Goal: Navigation & Orientation: Find specific page/section

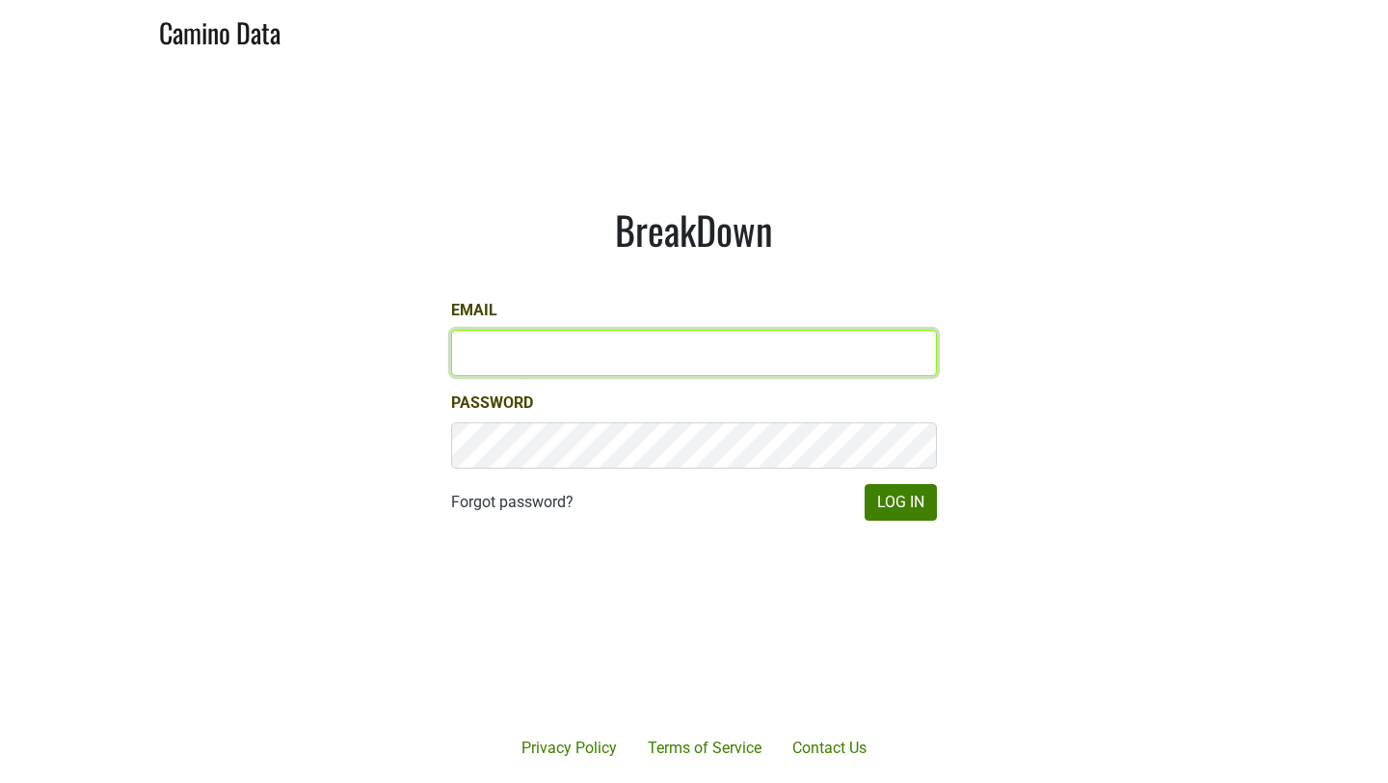
click at [496, 356] on input "Email" at bounding box center [694, 353] width 486 height 46
type input "steven@ashesdiamonds.com"
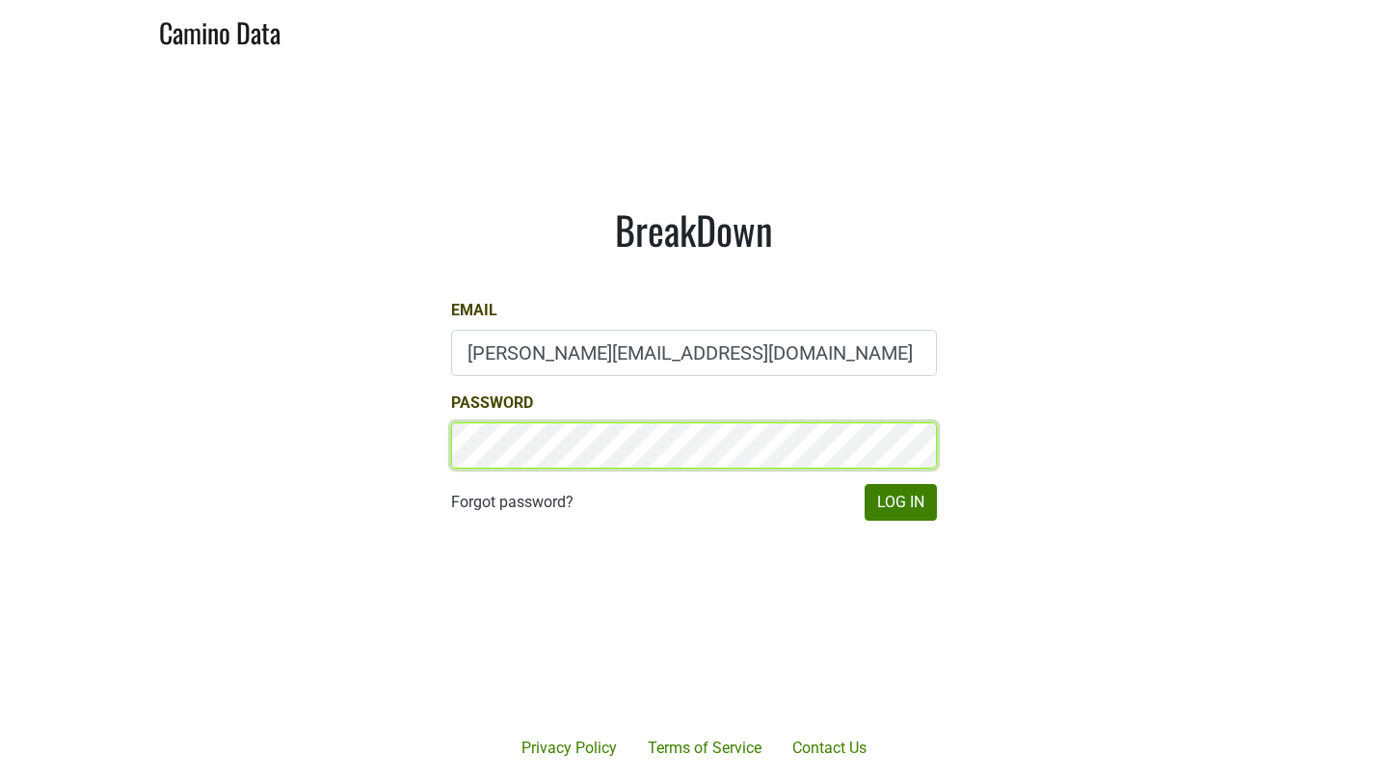
click at [864, 484] on button "Log In" at bounding box center [900, 502] width 72 height 37
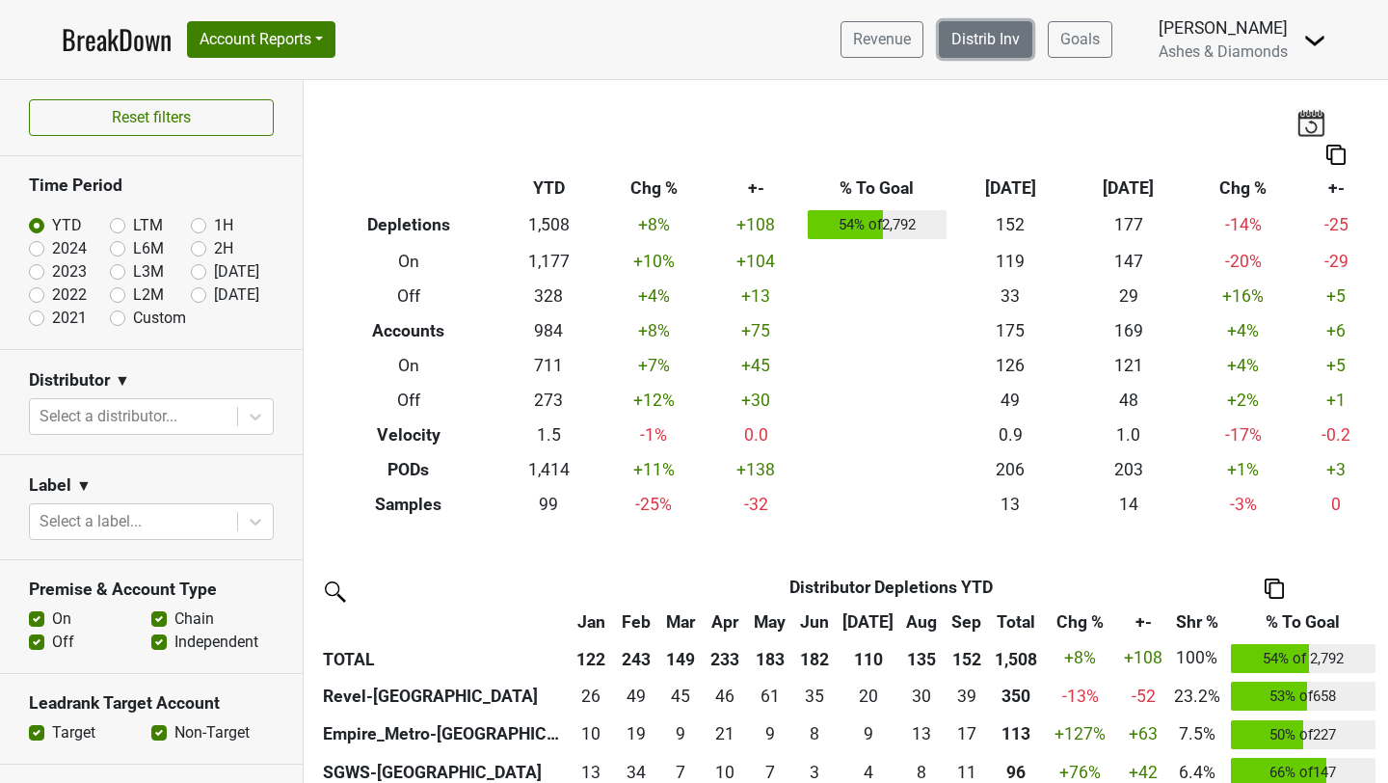
click at [1000, 45] on link "Distrib Inv" at bounding box center [985, 39] width 93 height 37
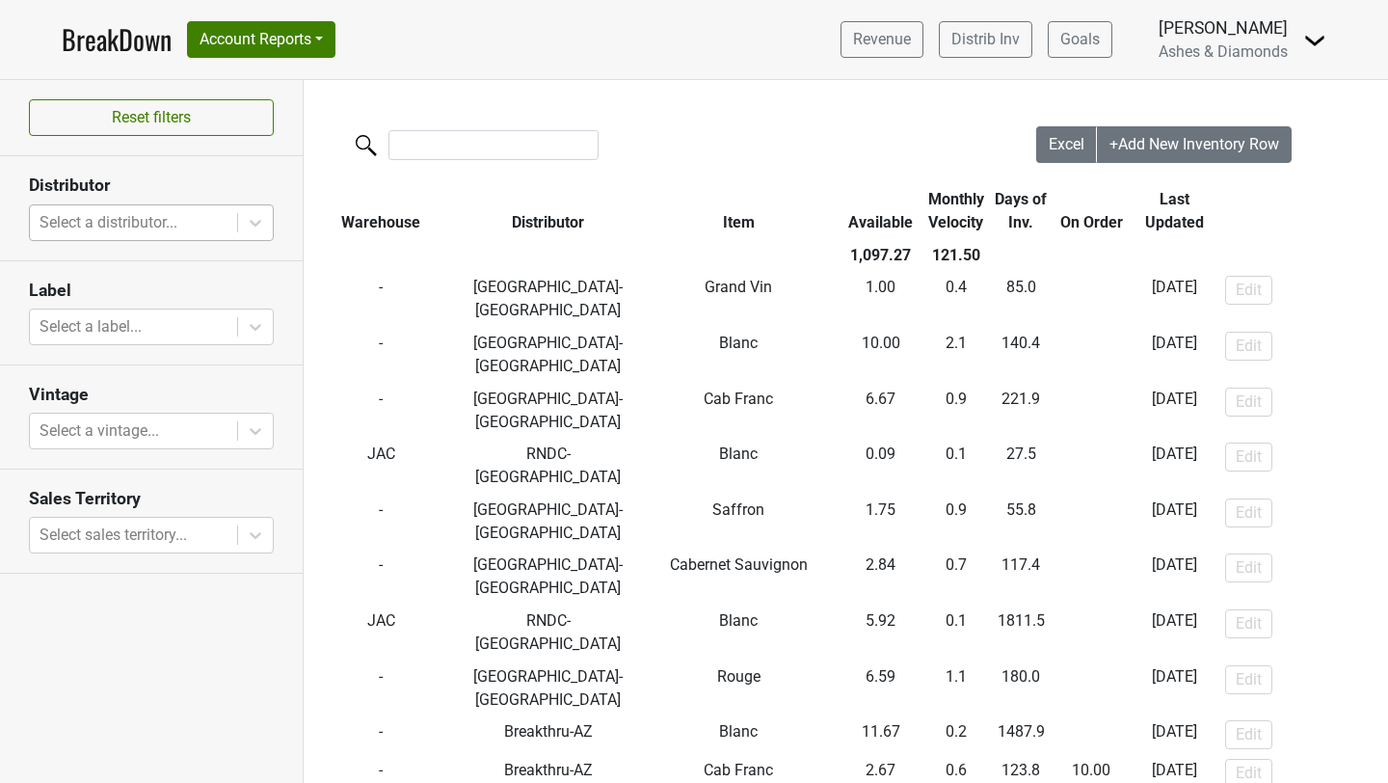
click at [151, 229] on div at bounding box center [134, 222] width 188 height 27
type input "hi"
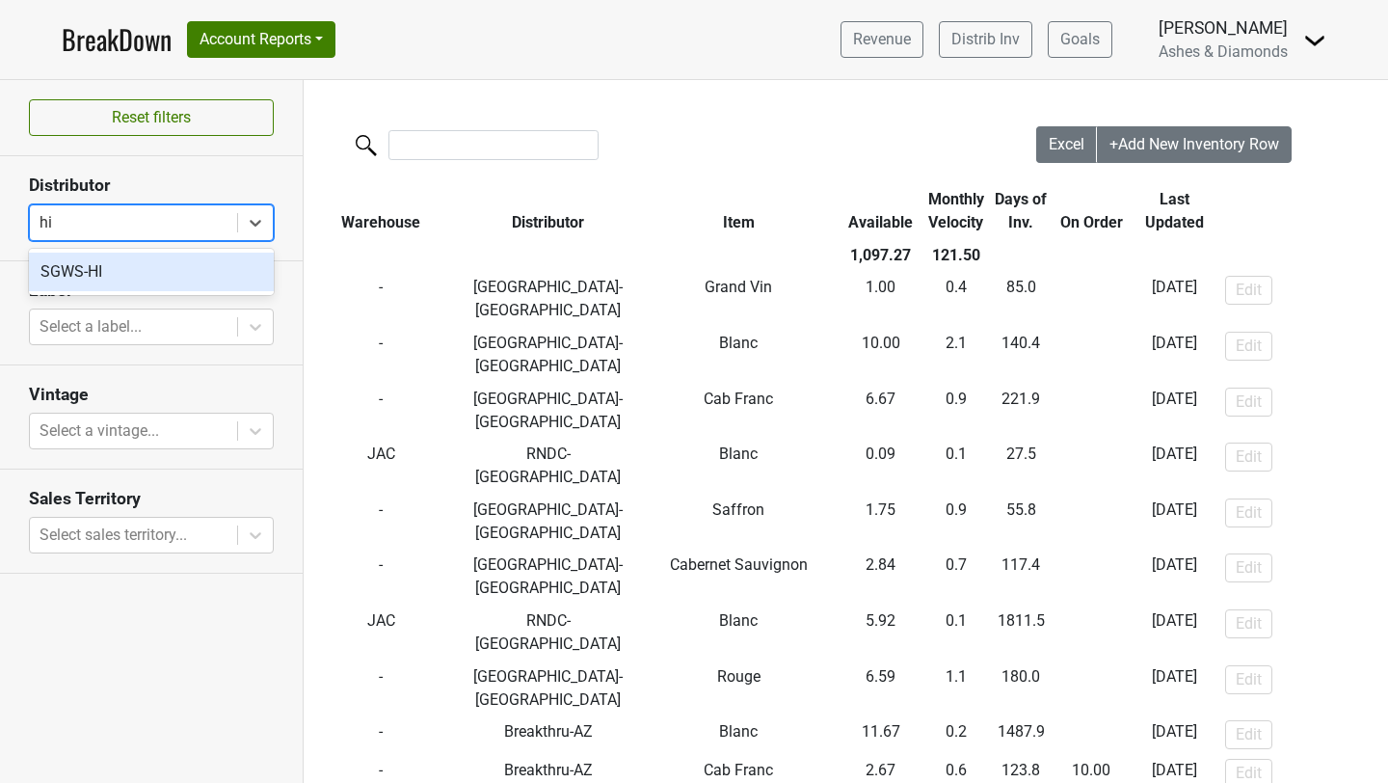
click at [111, 272] on div "SGWS-HI" at bounding box center [151, 272] width 245 height 39
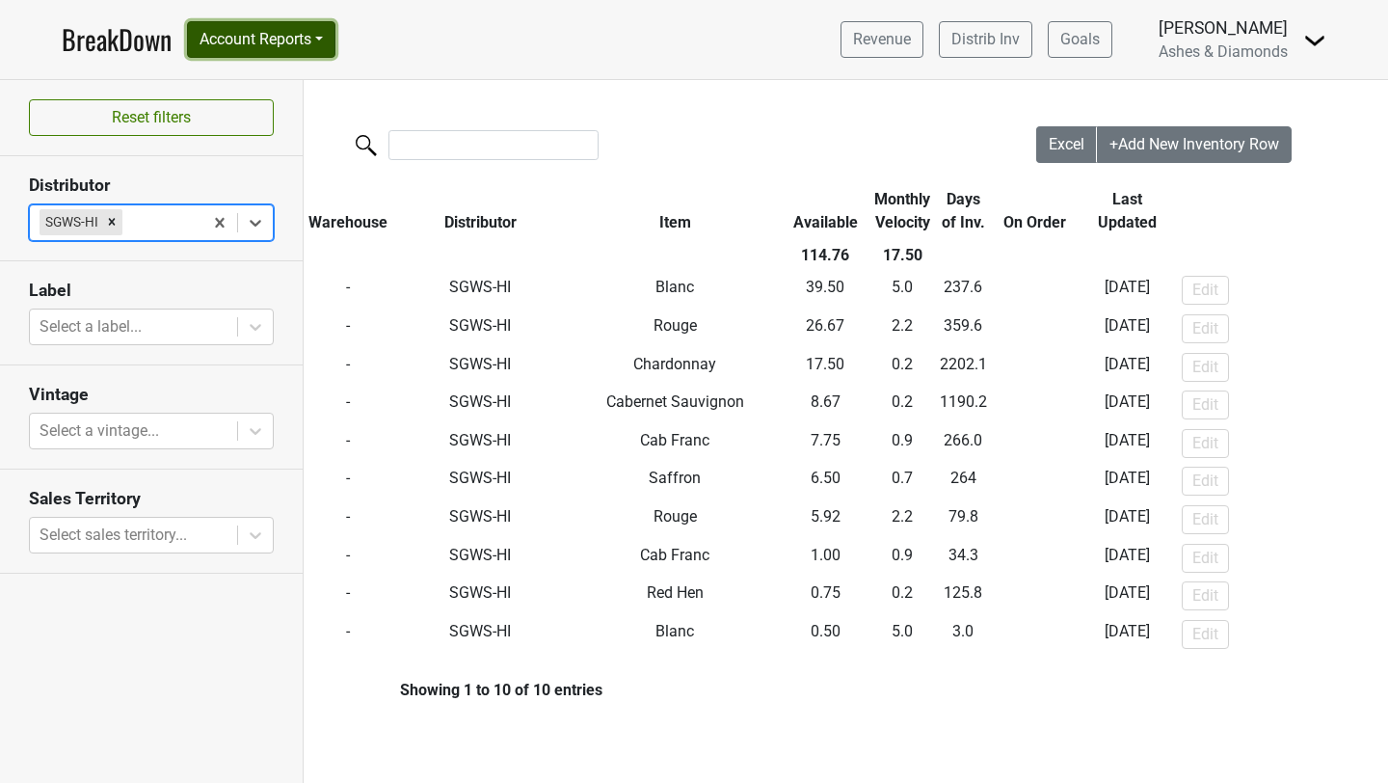
click at [253, 40] on button "Account Reports" at bounding box center [261, 39] width 148 height 37
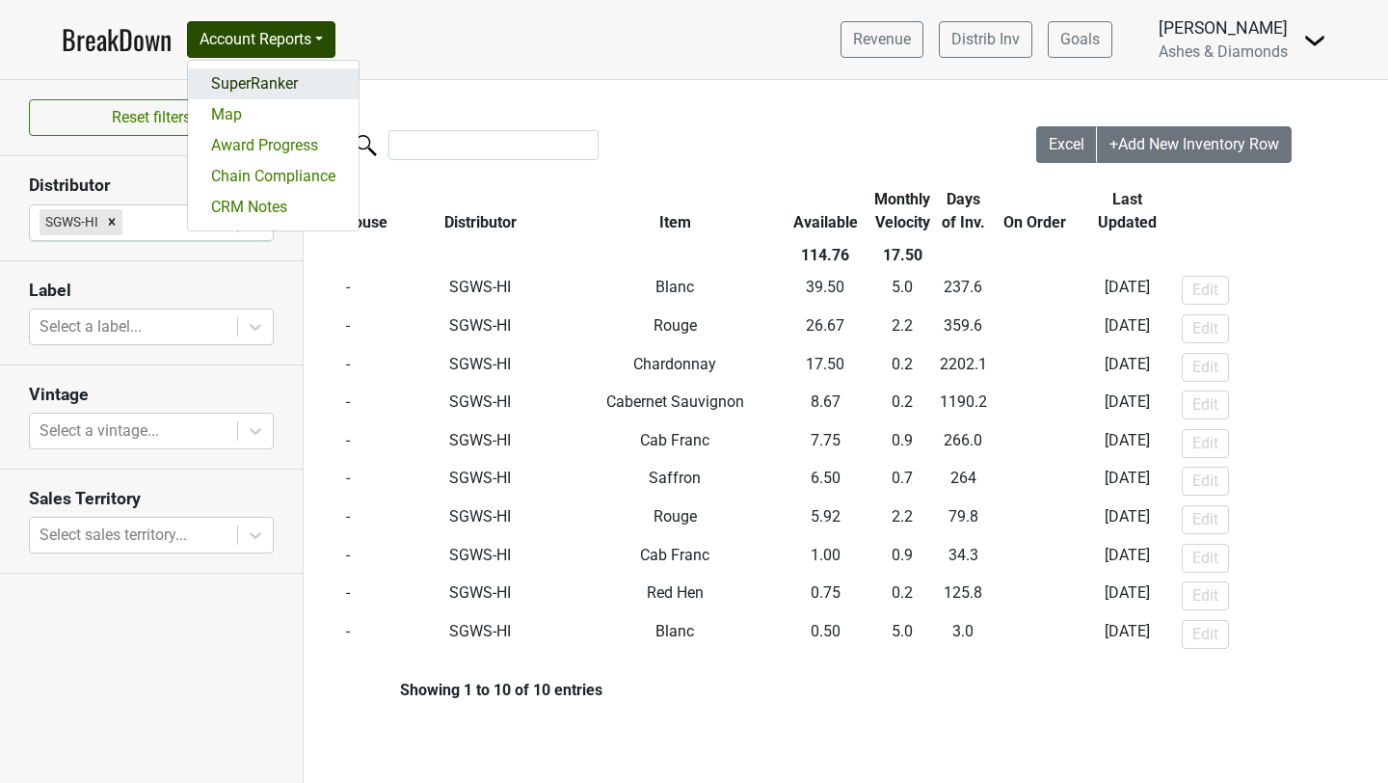
click at [284, 86] on link "SuperRanker" at bounding box center [273, 83] width 171 height 31
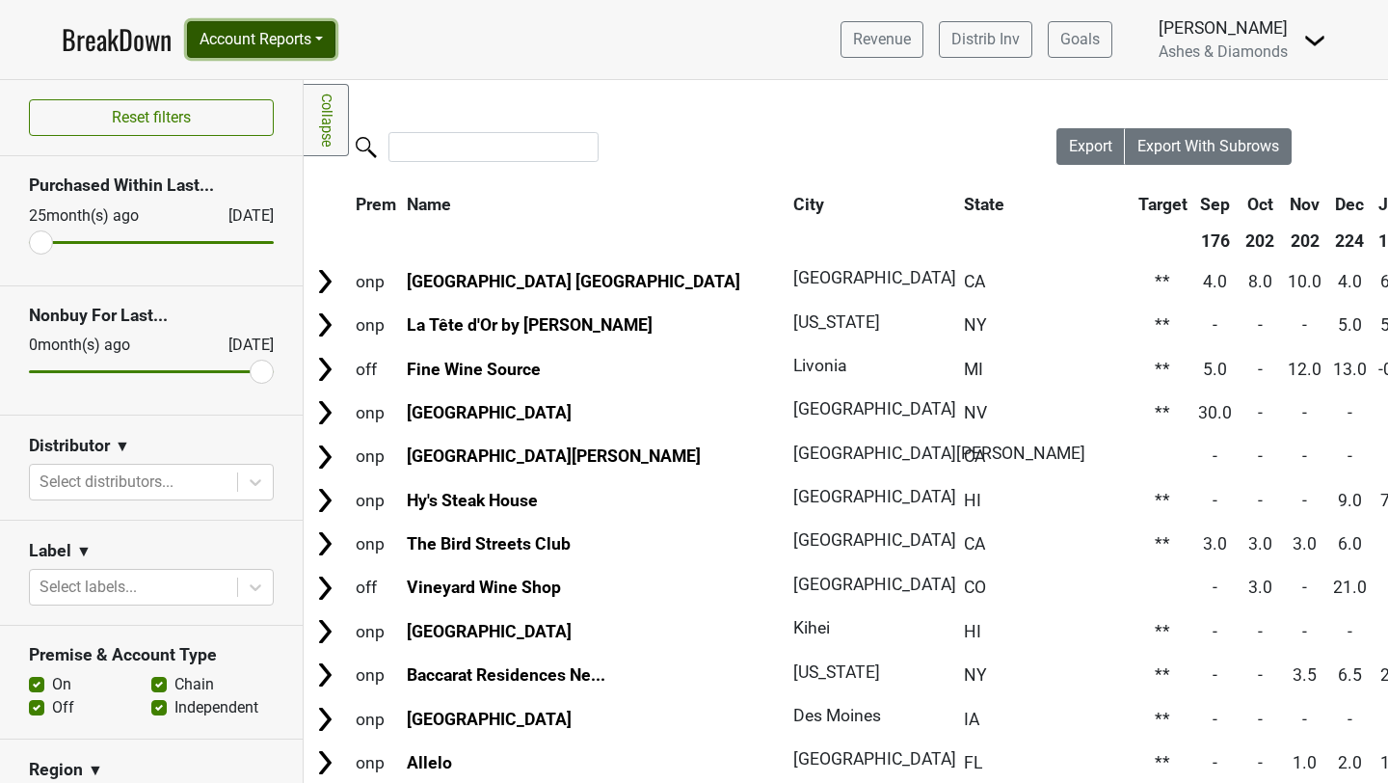
click at [282, 40] on button "Account Reports" at bounding box center [261, 39] width 148 height 37
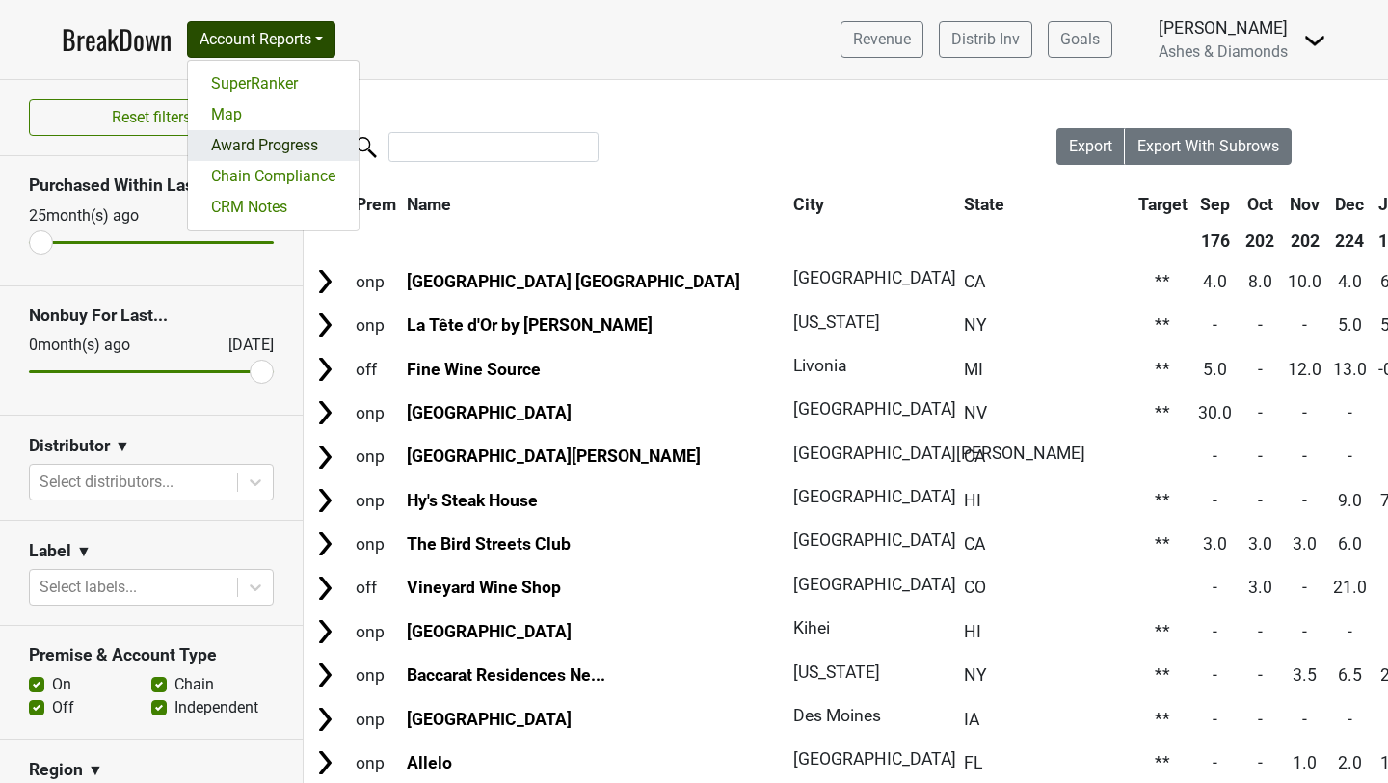
click at [266, 141] on link "Award Progress" at bounding box center [273, 145] width 171 height 31
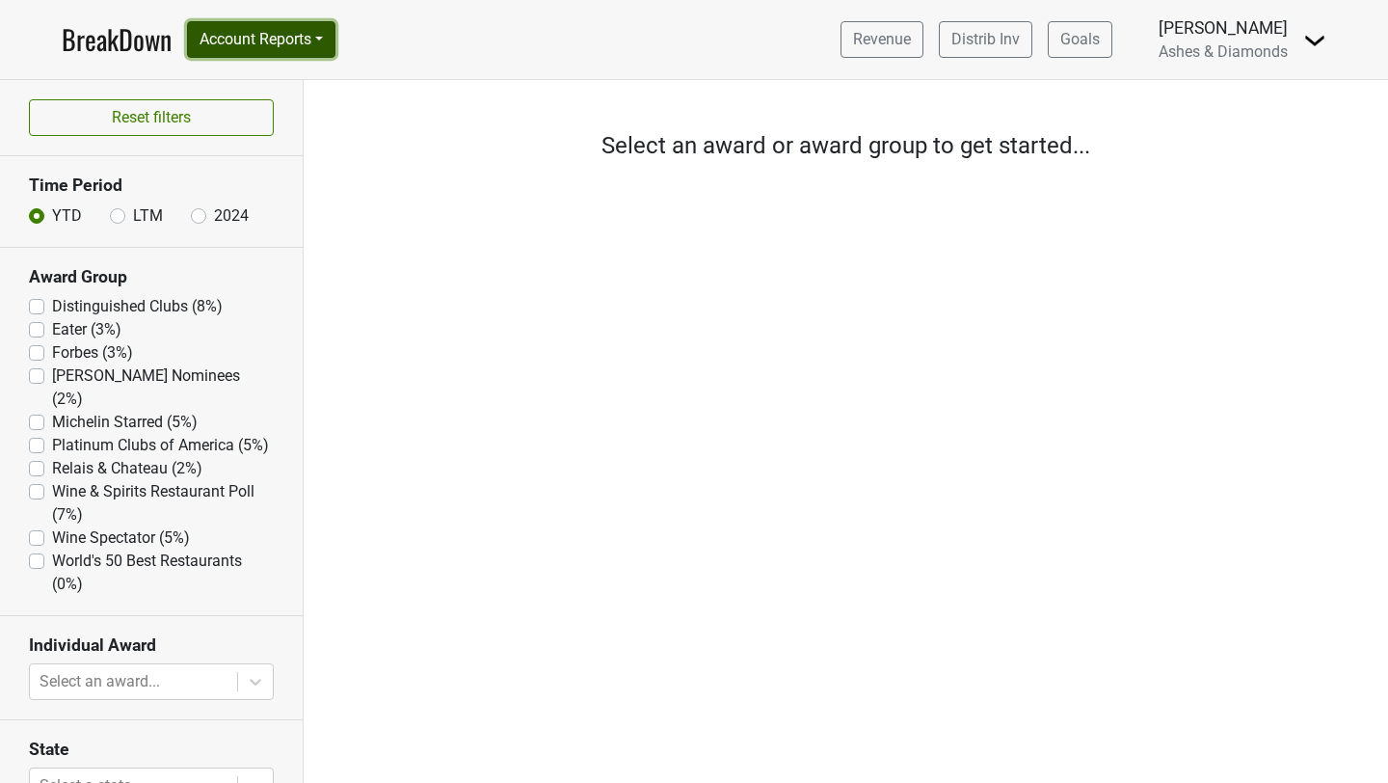
click at [265, 48] on button "Account Reports" at bounding box center [261, 39] width 148 height 37
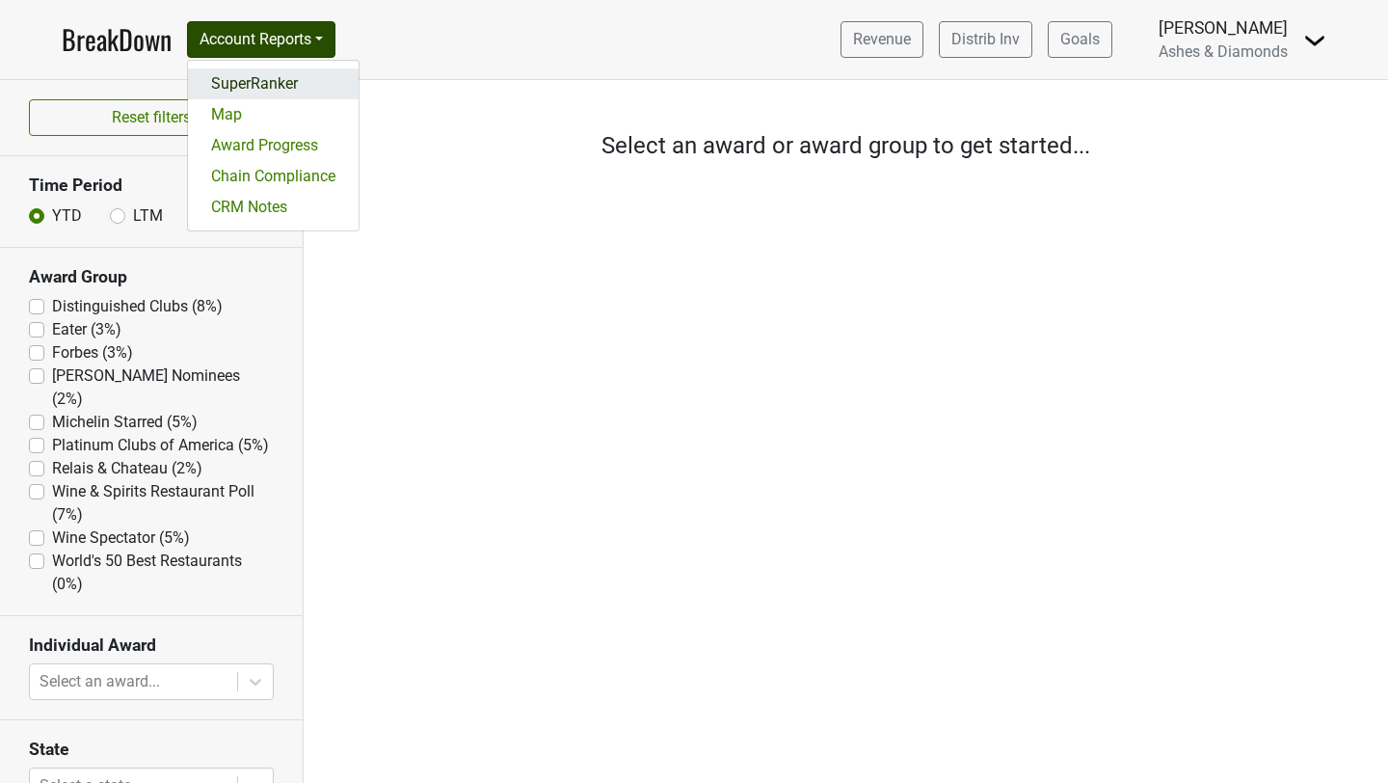
click at [261, 85] on link "SuperRanker" at bounding box center [273, 83] width 171 height 31
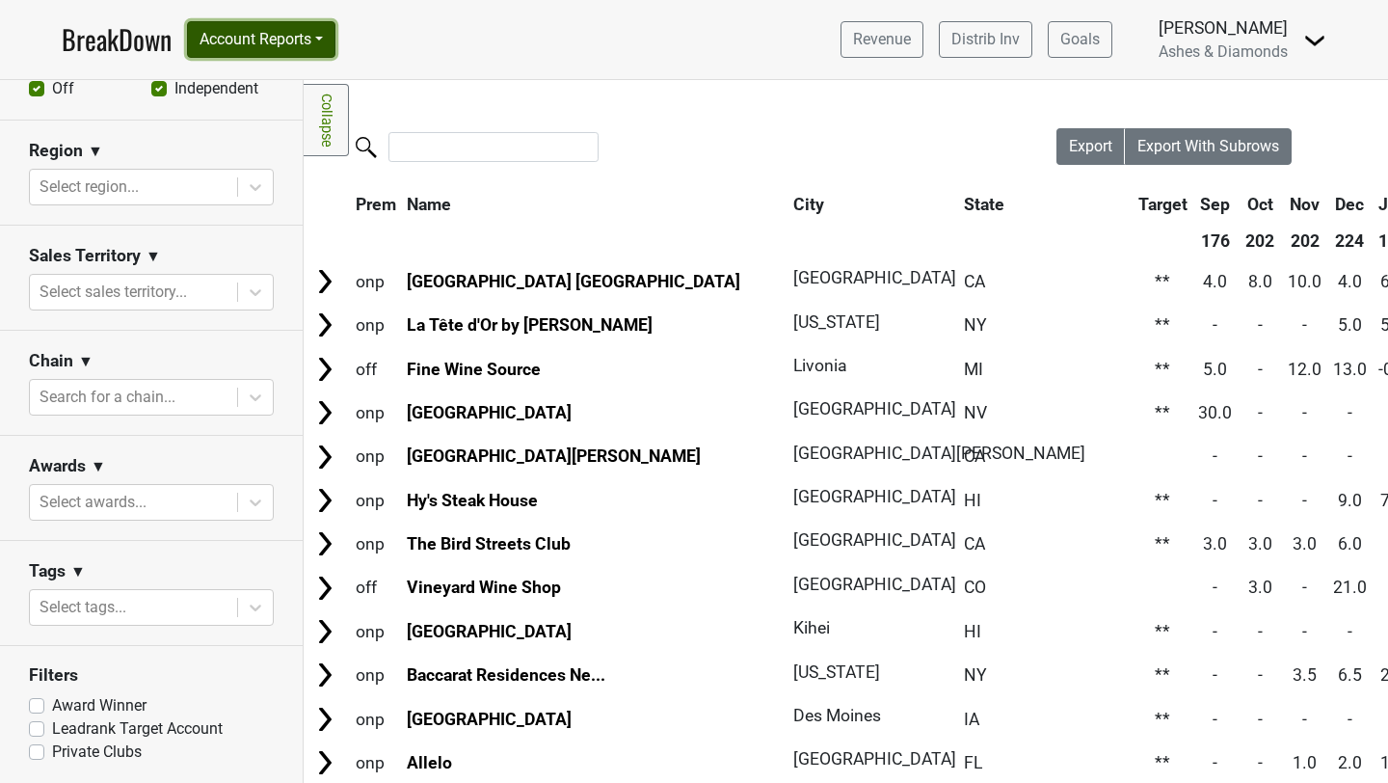
click at [298, 41] on button "Account Reports" at bounding box center [261, 39] width 148 height 37
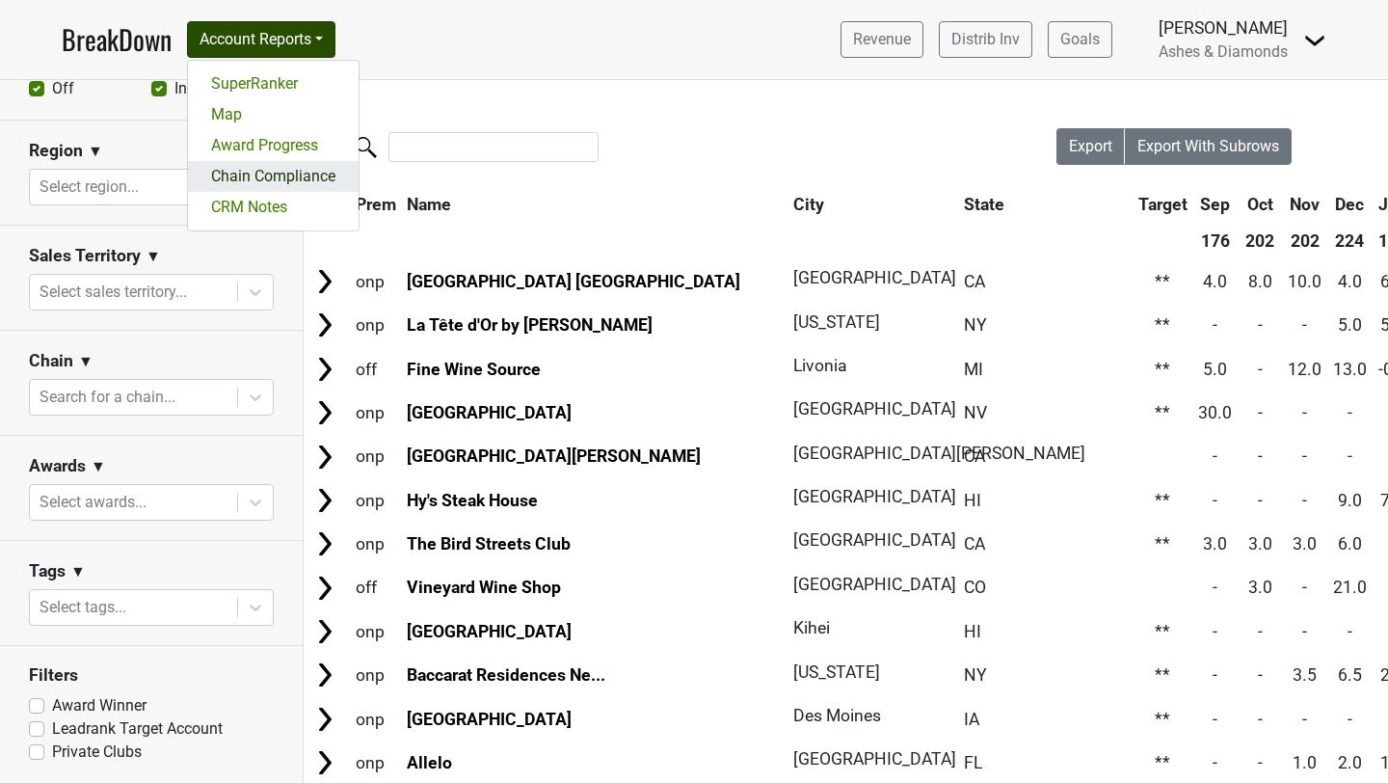
click at [278, 178] on link "Chain Compliance" at bounding box center [273, 176] width 171 height 31
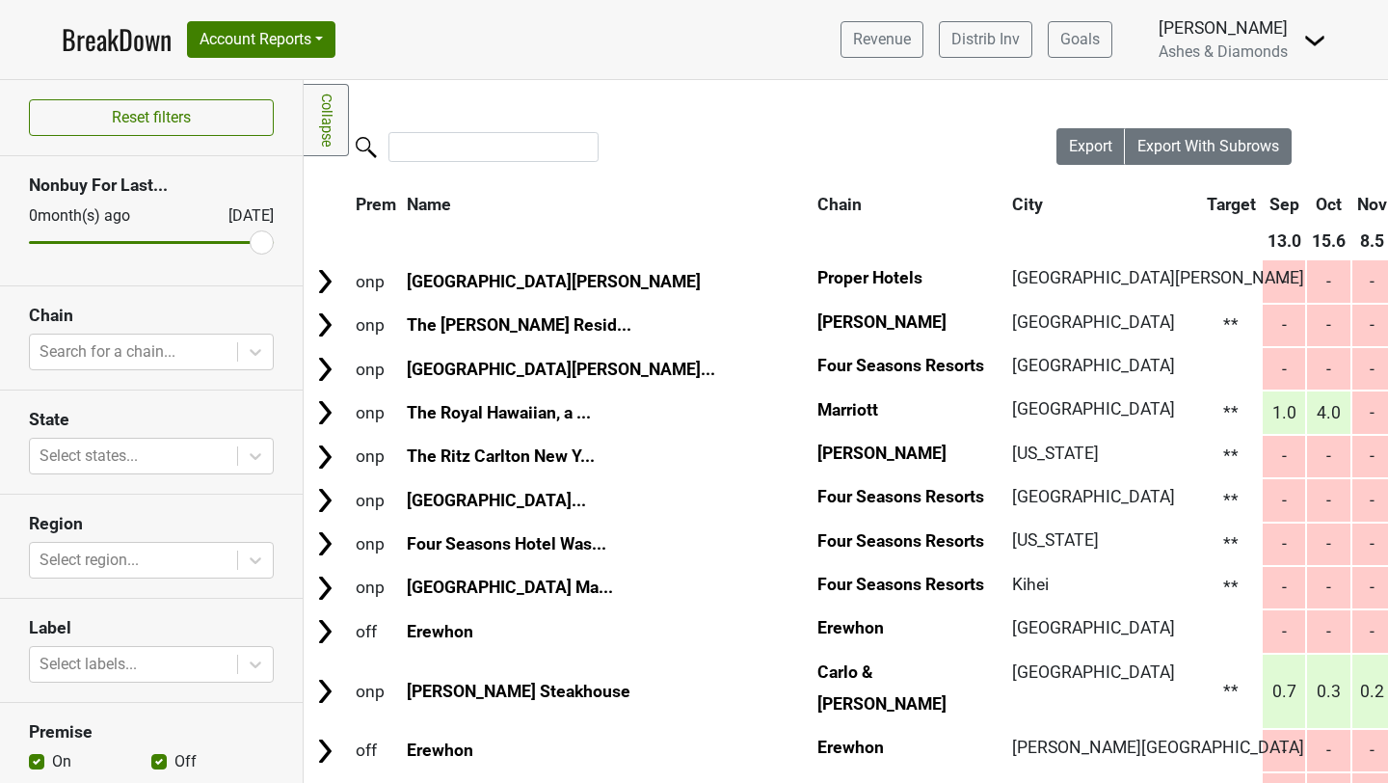
scroll to position [309, 0]
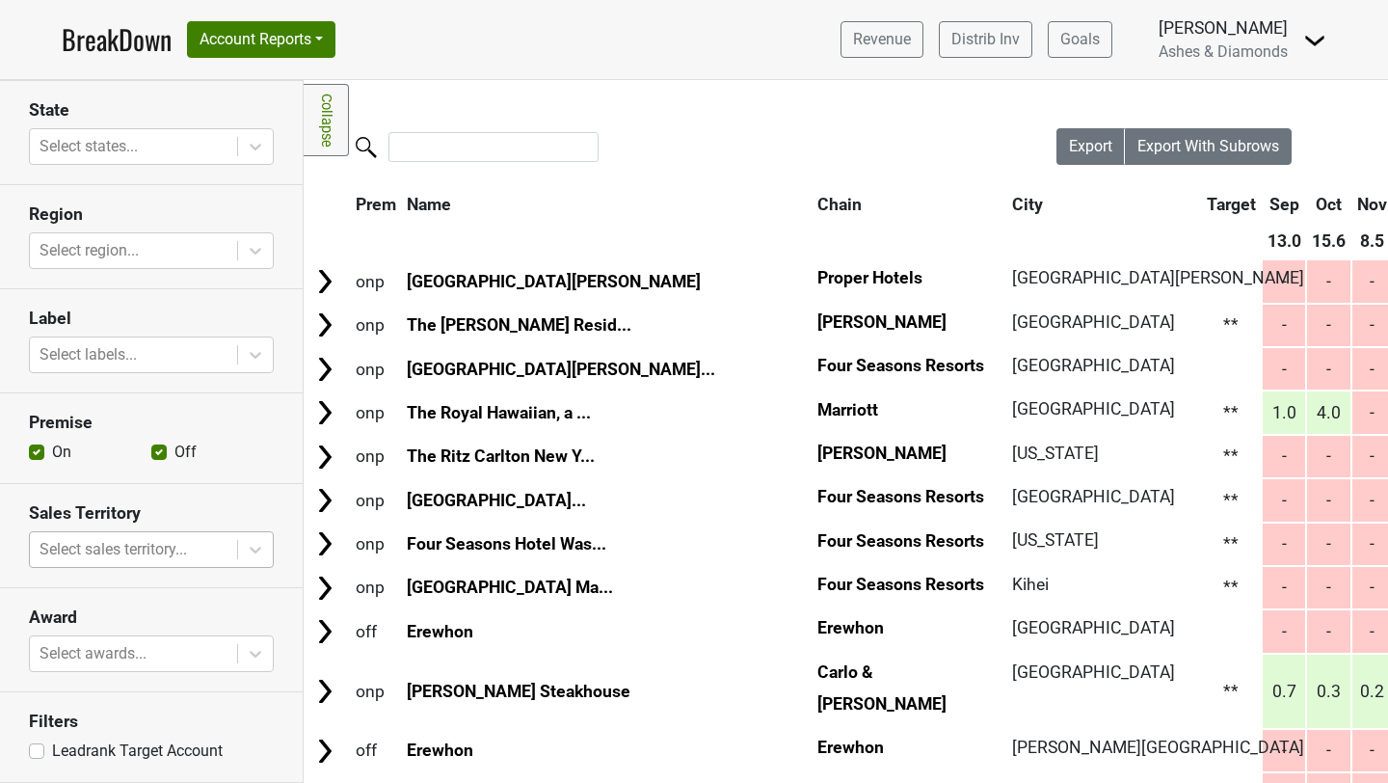
click at [217, 558] on div at bounding box center [134, 549] width 188 height 27
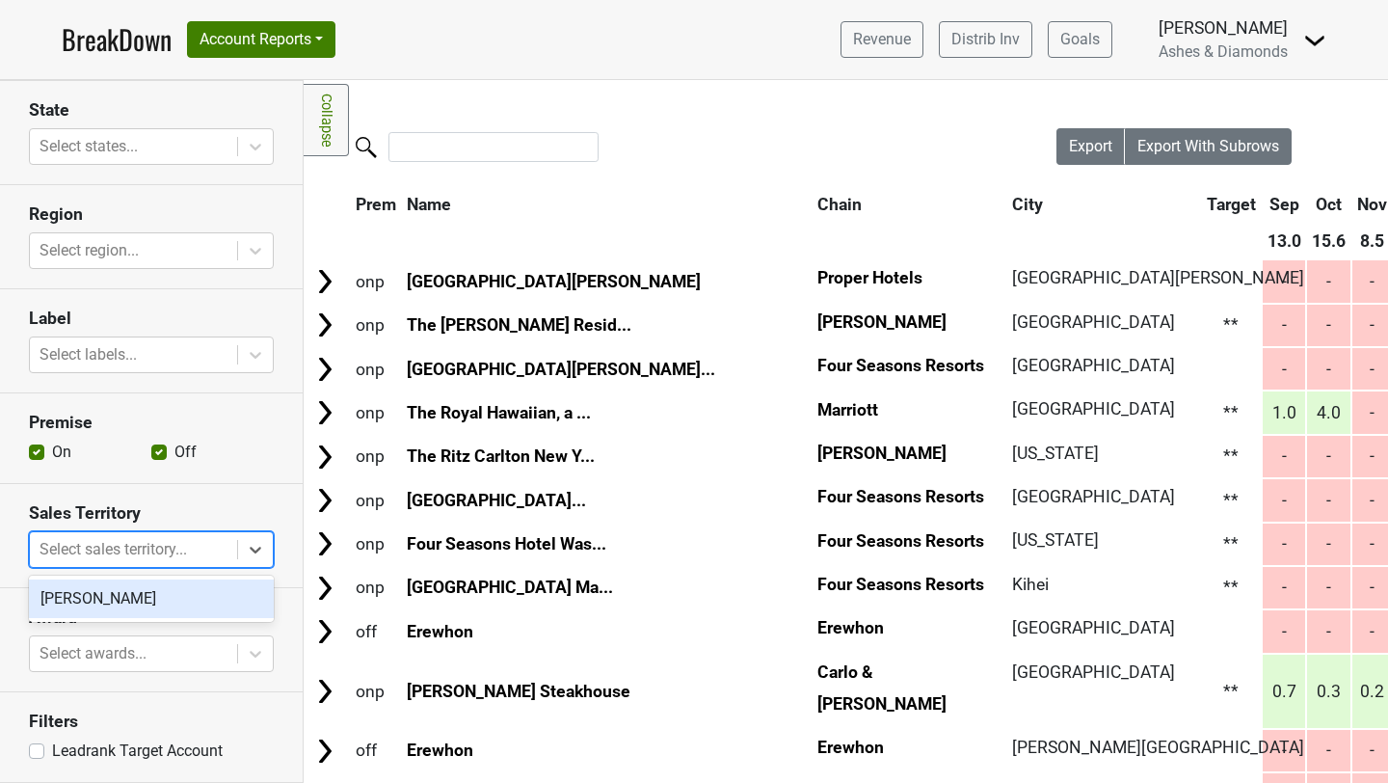
click at [217, 558] on div at bounding box center [134, 549] width 188 height 27
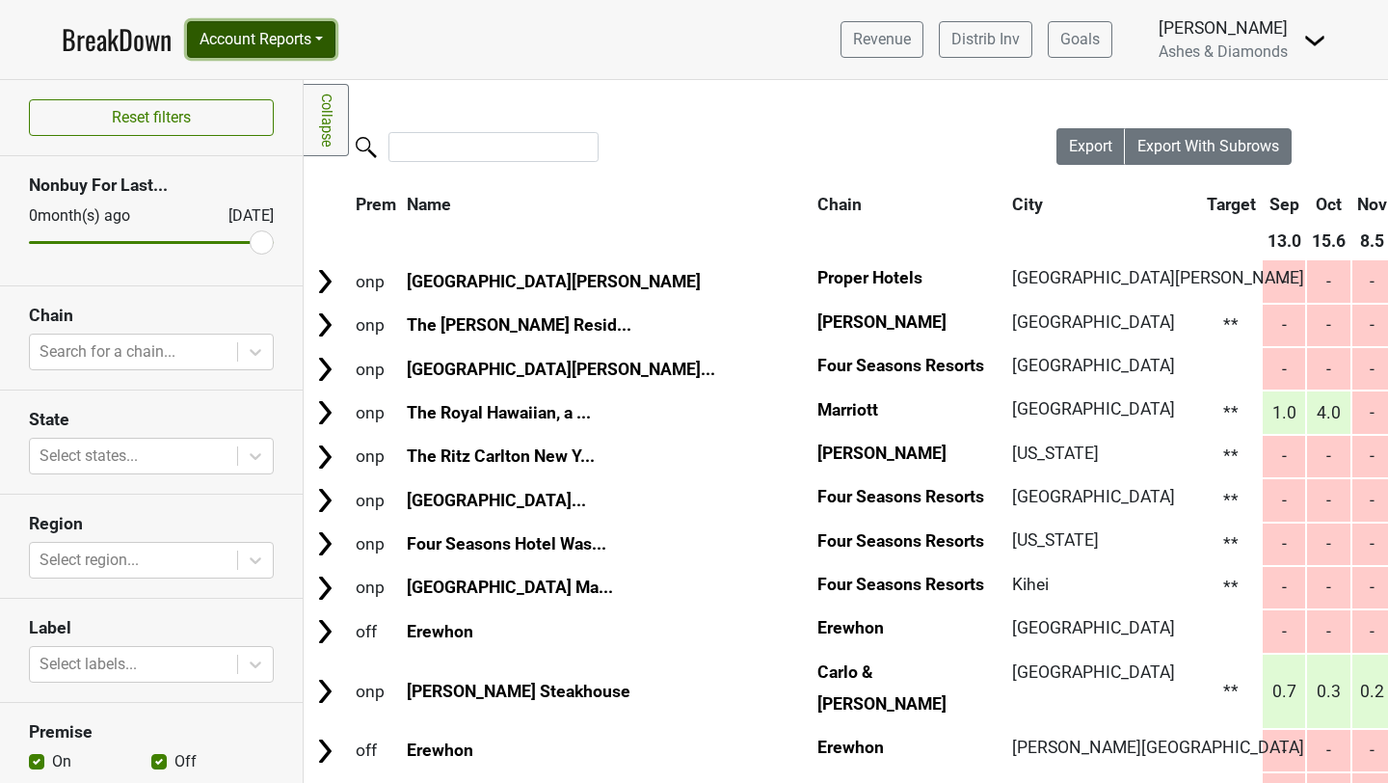
click at [284, 31] on button "Account Reports" at bounding box center [261, 39] width 148 height 37
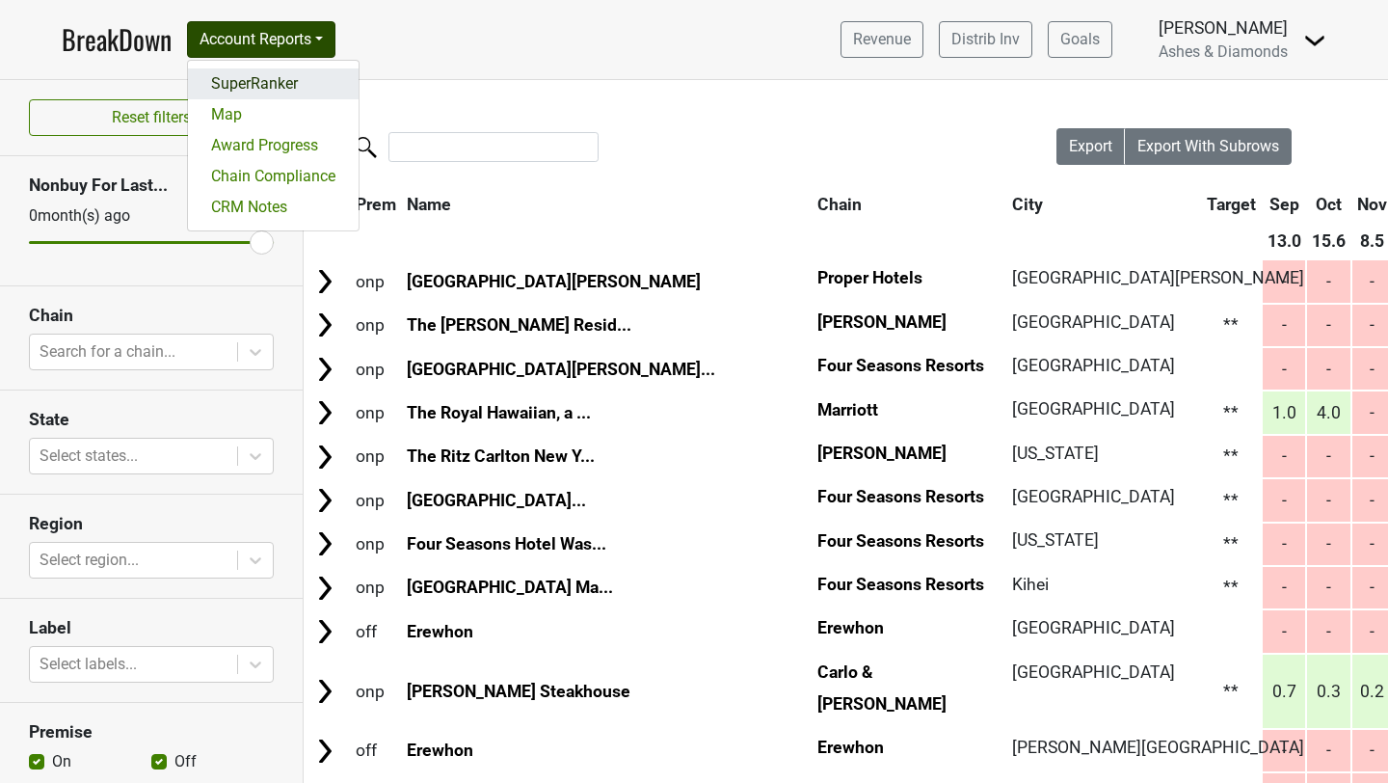
click at [269, 84] on link "SuperRanker" at bounding box center [273, 83] width 171 height 31
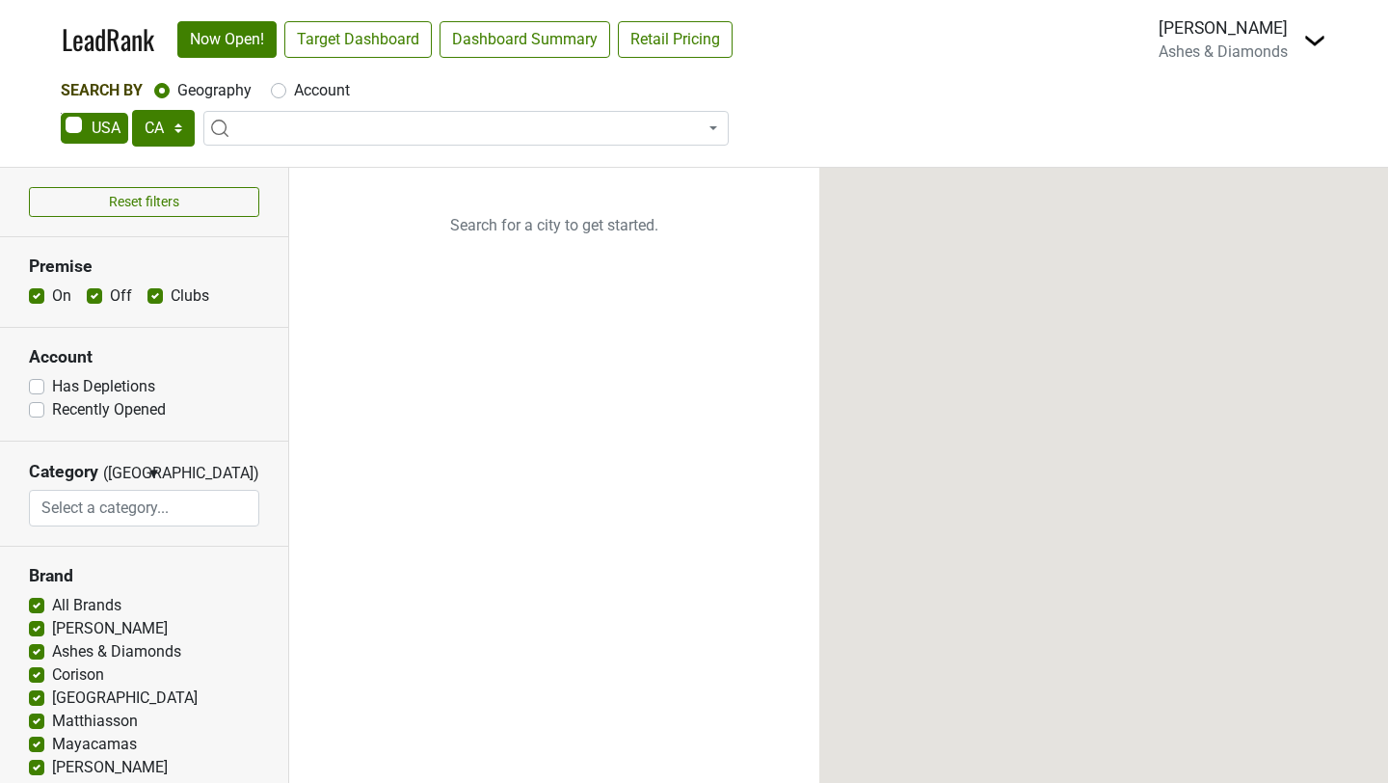
select select "CA"
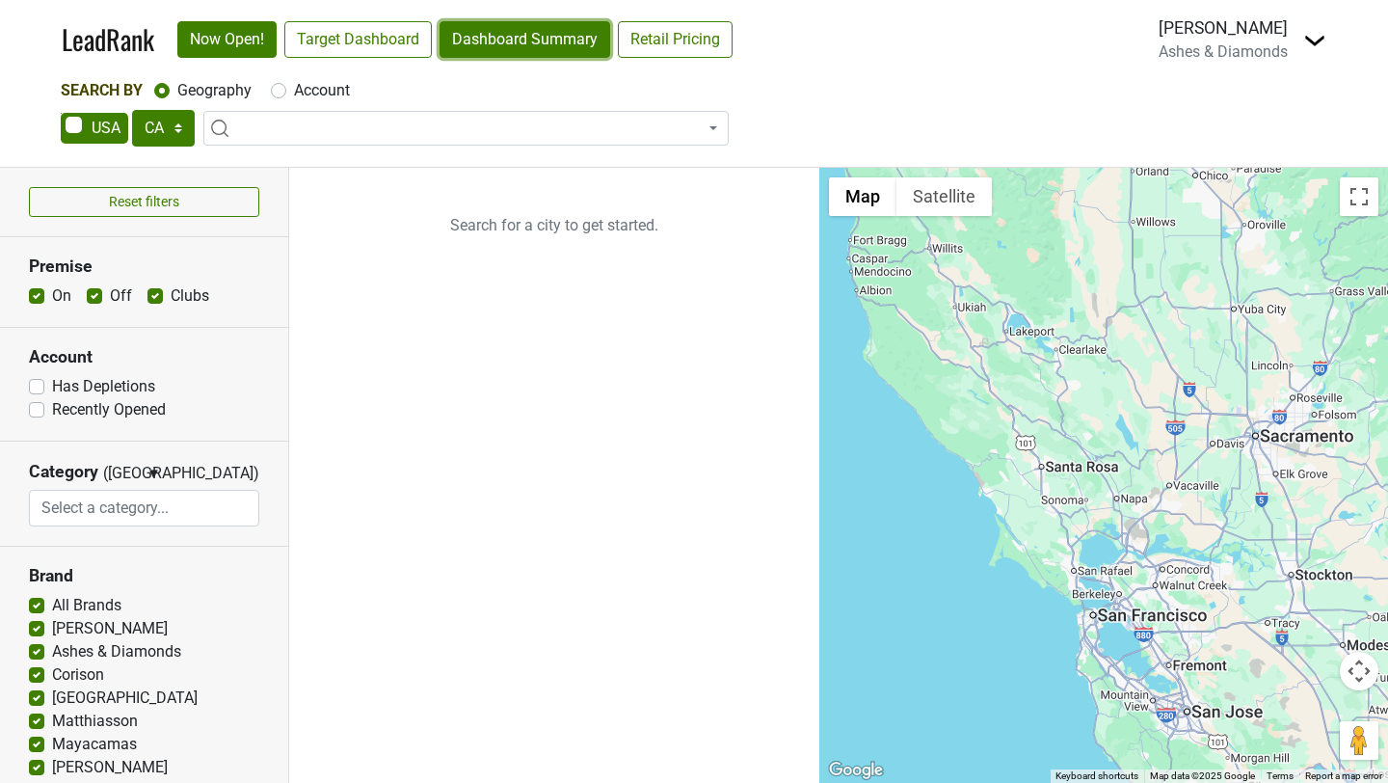
click at [526, 43] on link "Dashboard Summary" at bounding box center [524, 39] width 171 height 37
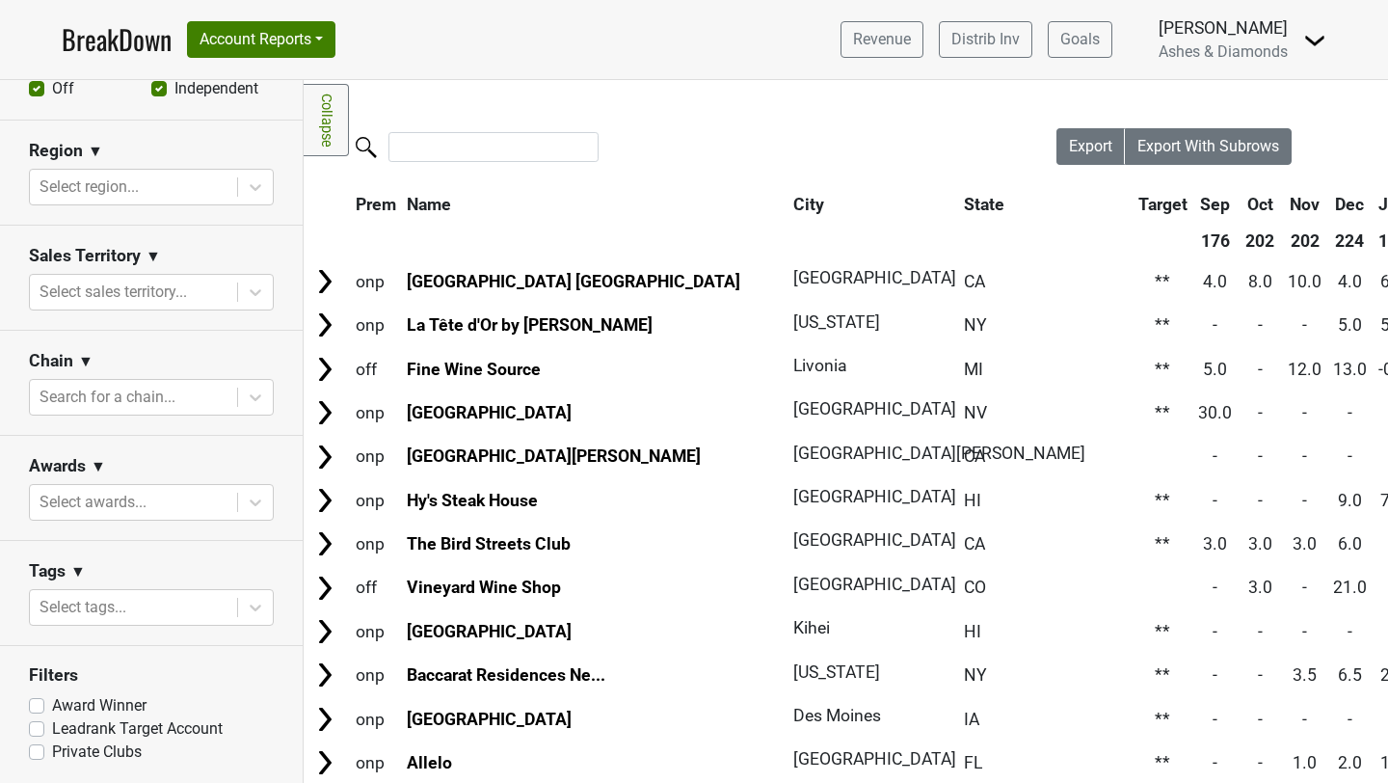
scroll to position [617, 0]
click at [1313, 48] on img at bounding box center [1314, 40] width 23 height 23
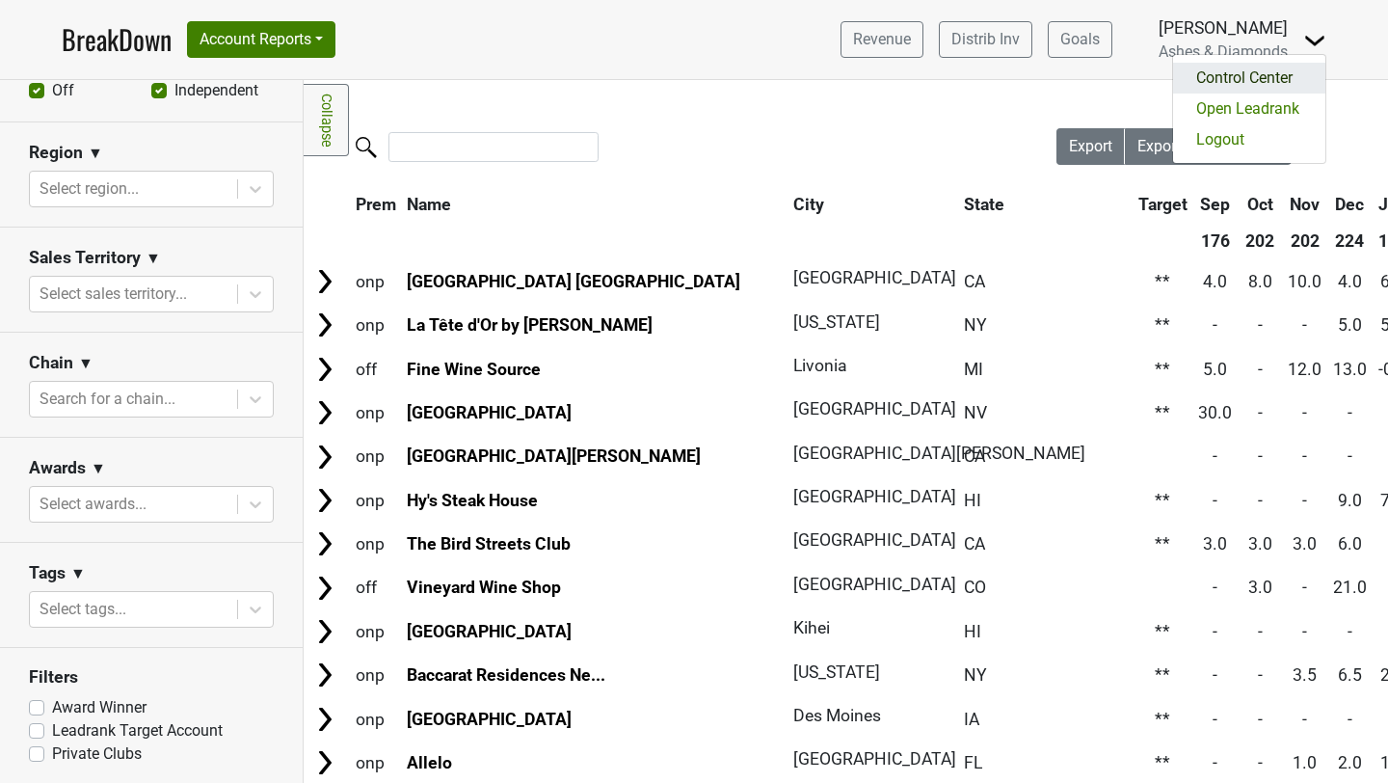
click at [1248, 77] on link "Control Center" at bounding box center [1249, 78] width 152 height 31
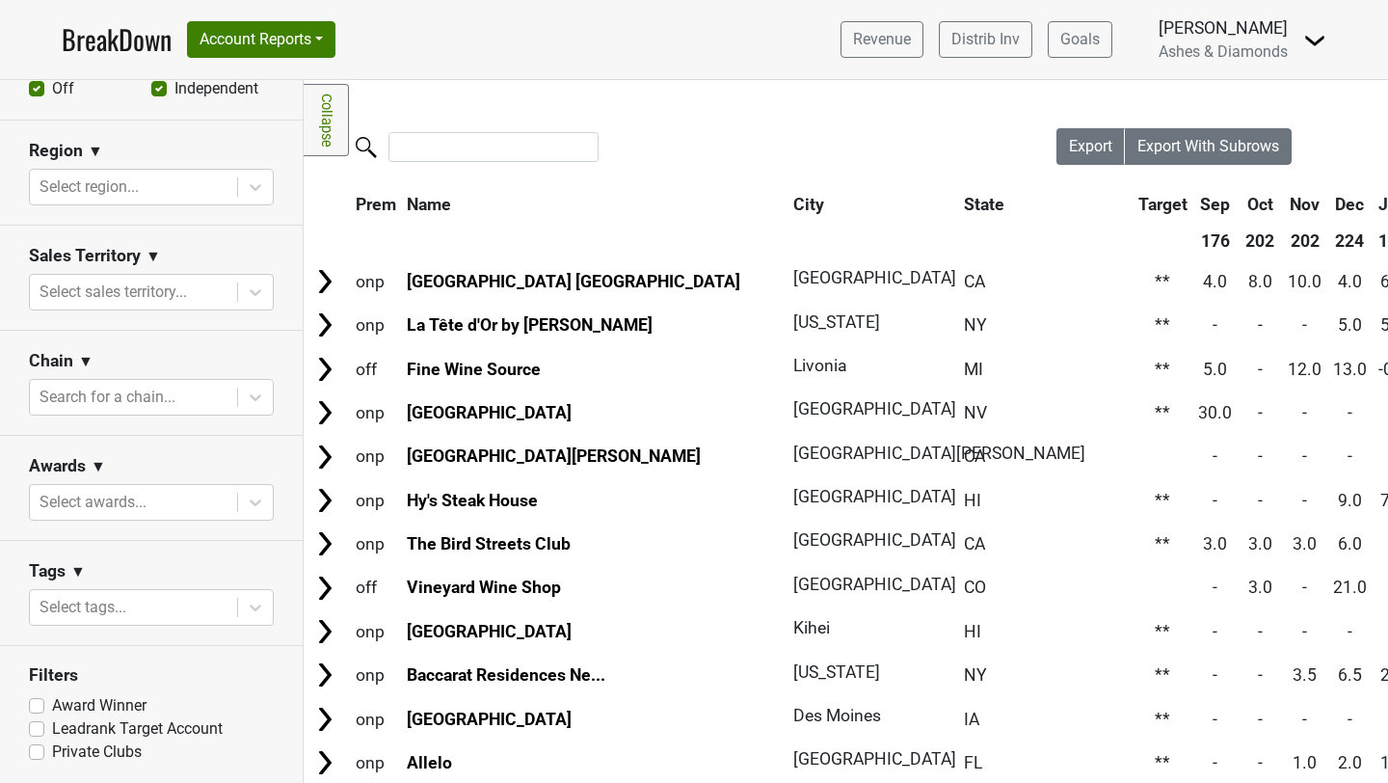
click at [324, 125] on link "Collapse" at bounding box center [326, 120] width 45 height 72
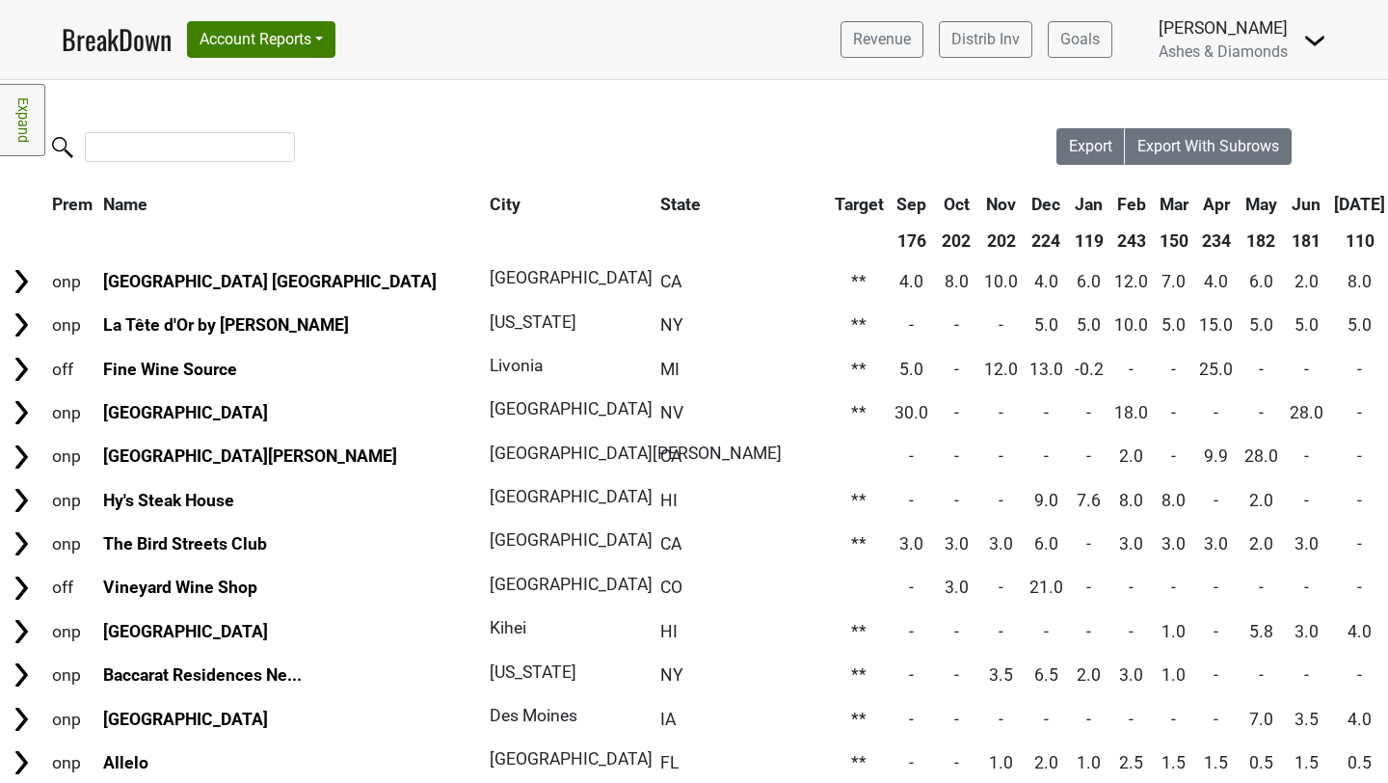
click at [27, 120] on link "Expand" at bounding box center [22, 120] width 45 height 72
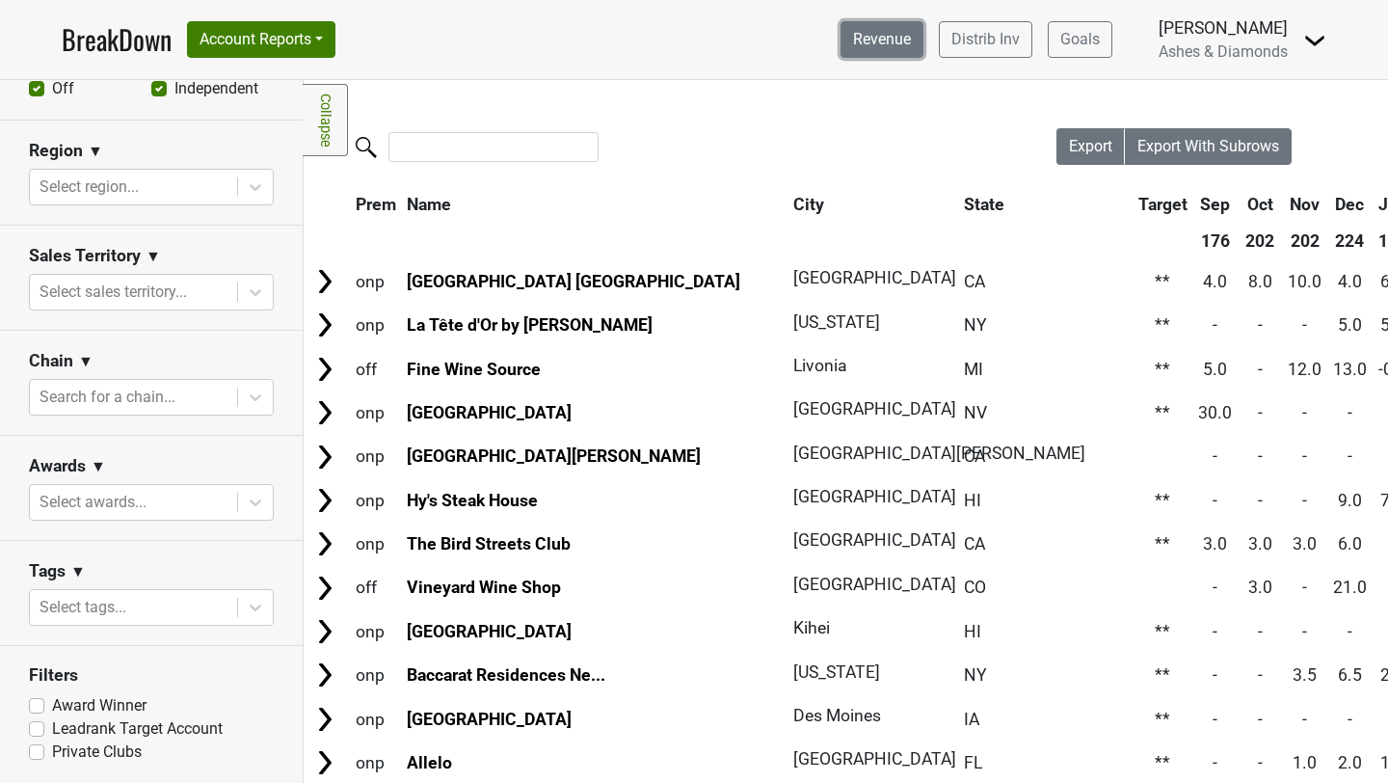
click at [879, 41] on link "Revenue" at bounding box center [881, 39] width 83 height 37
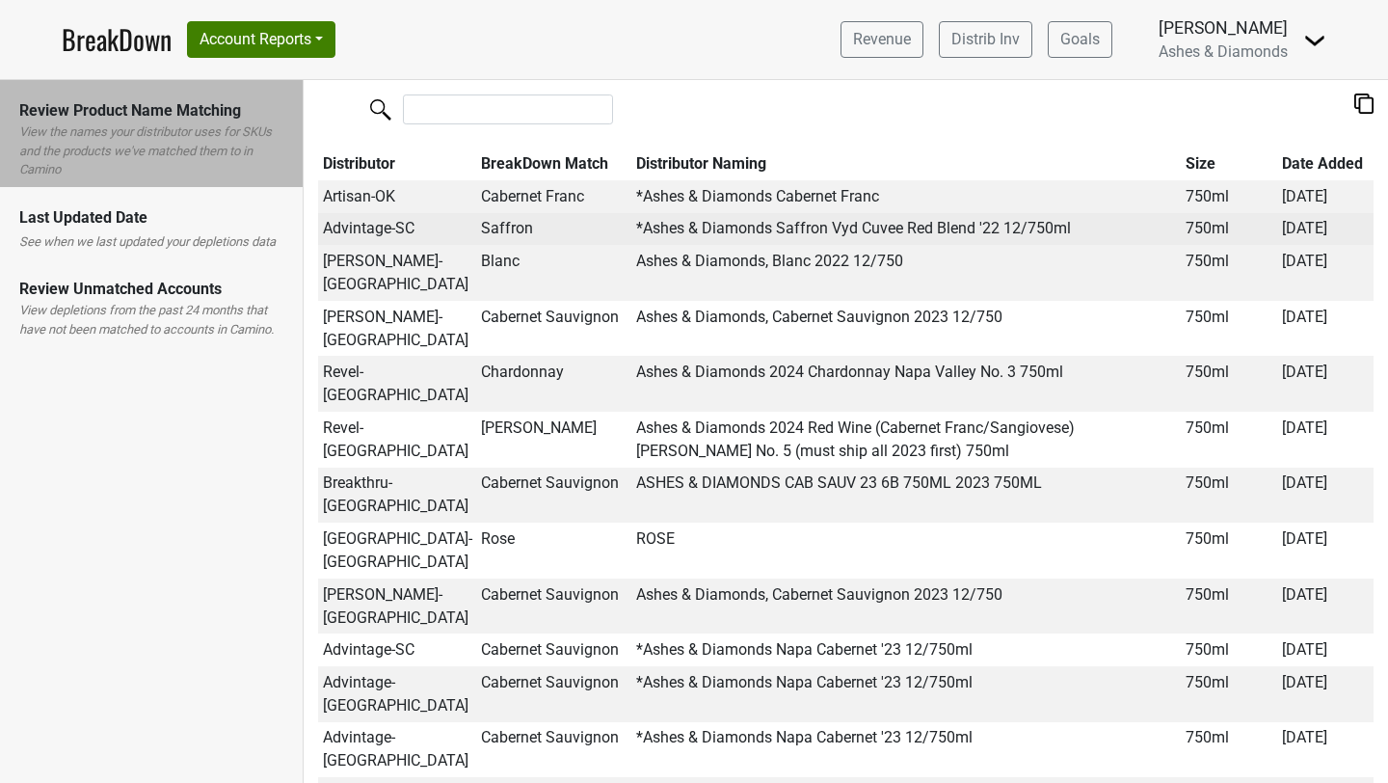
scroll to position [64, 0]
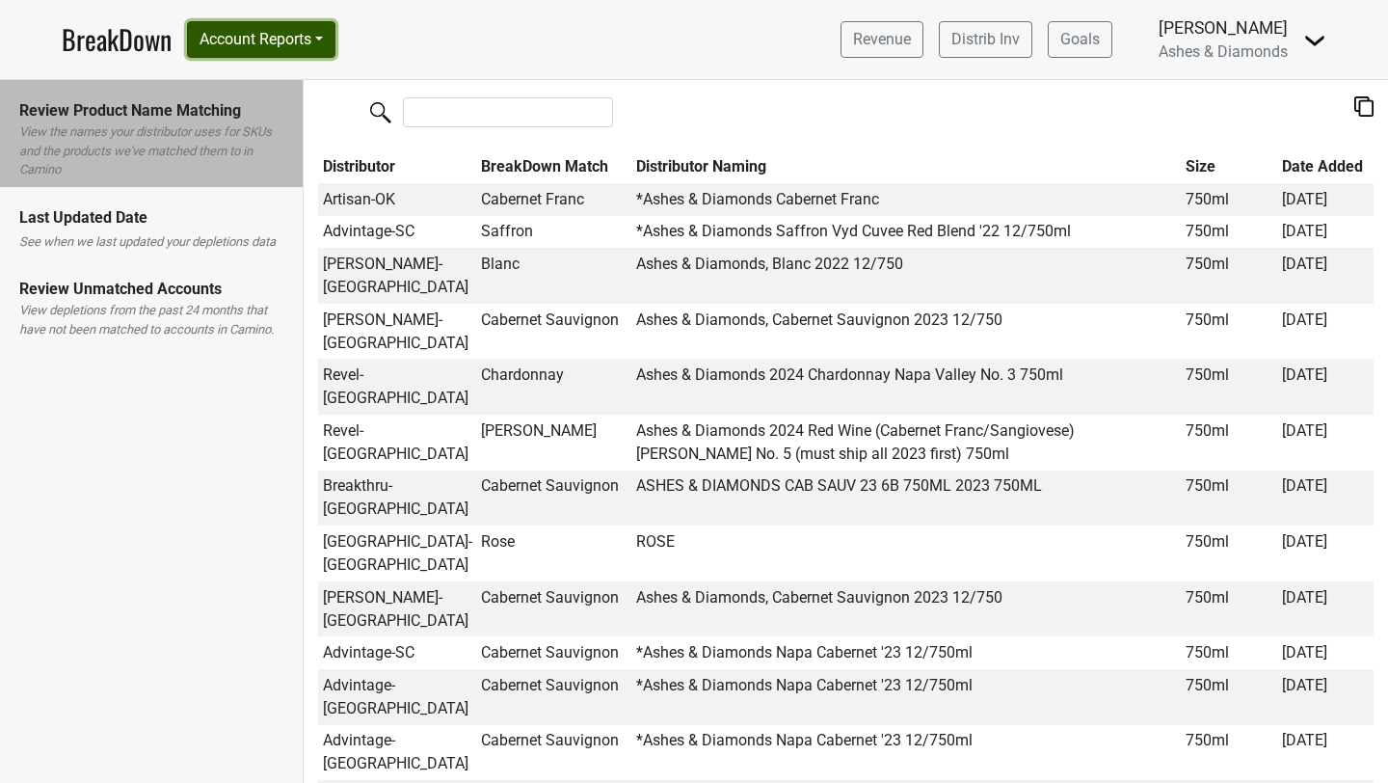
click at [277, 44] on button "Account Reports" at bounding box center [261, 39] width 148 height 37
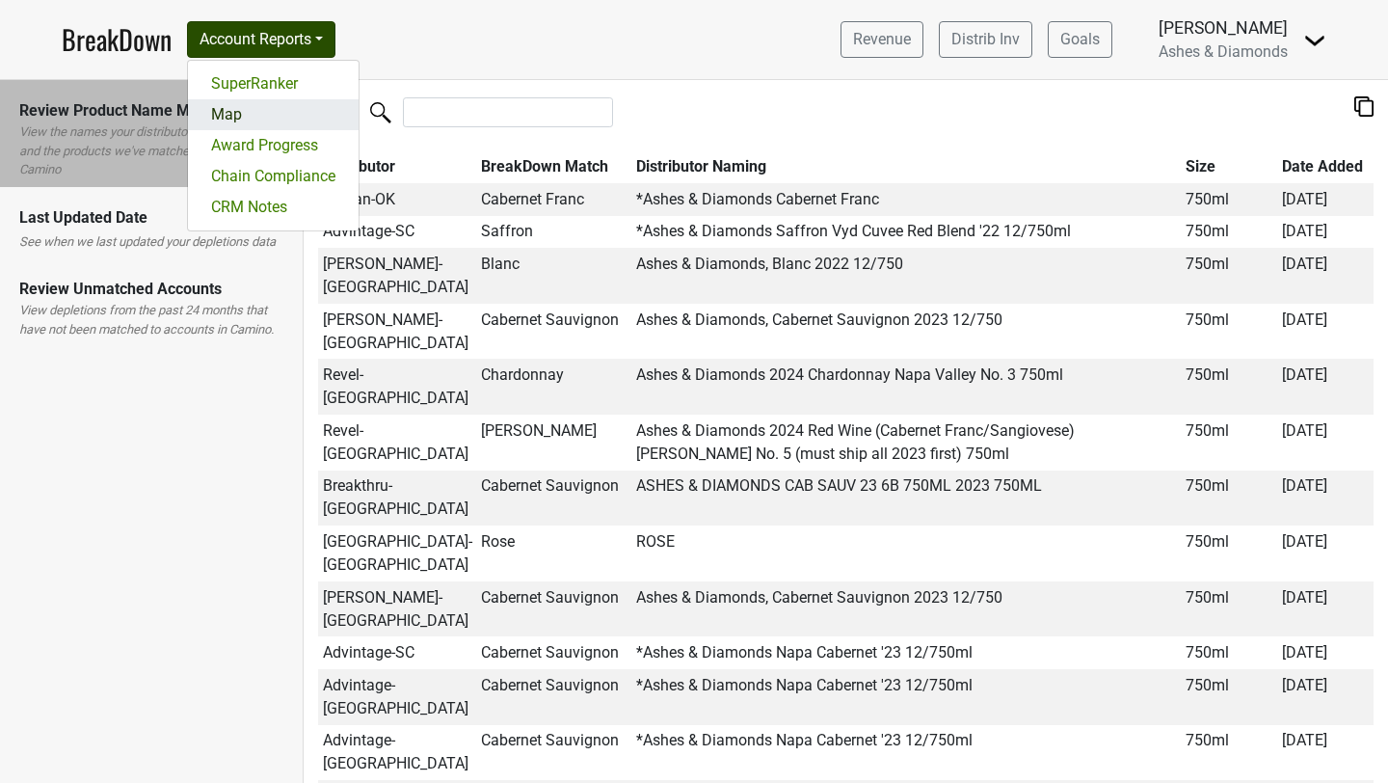
click at [242, 120] on link "Map" at bounding box center [273, 114] width 171 height 31
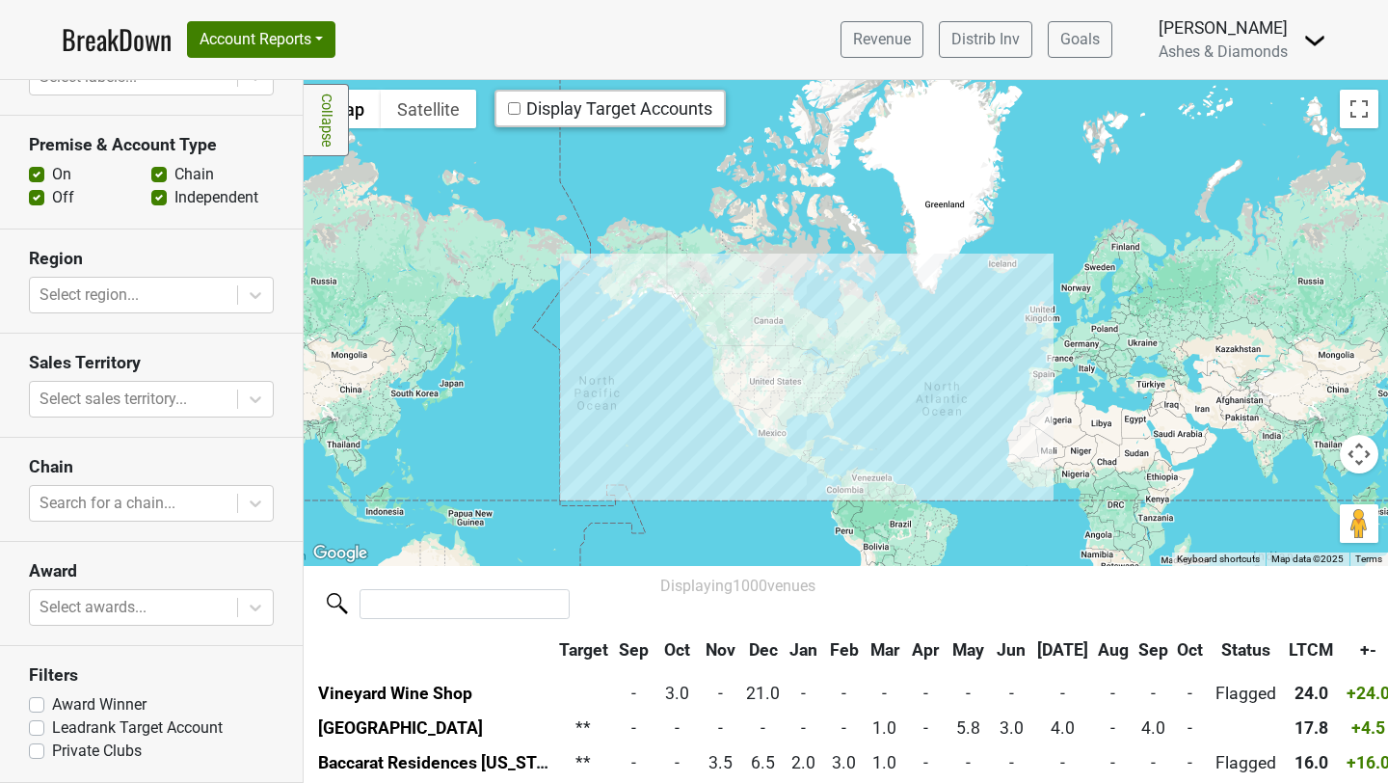
scroll to position [453, 0]
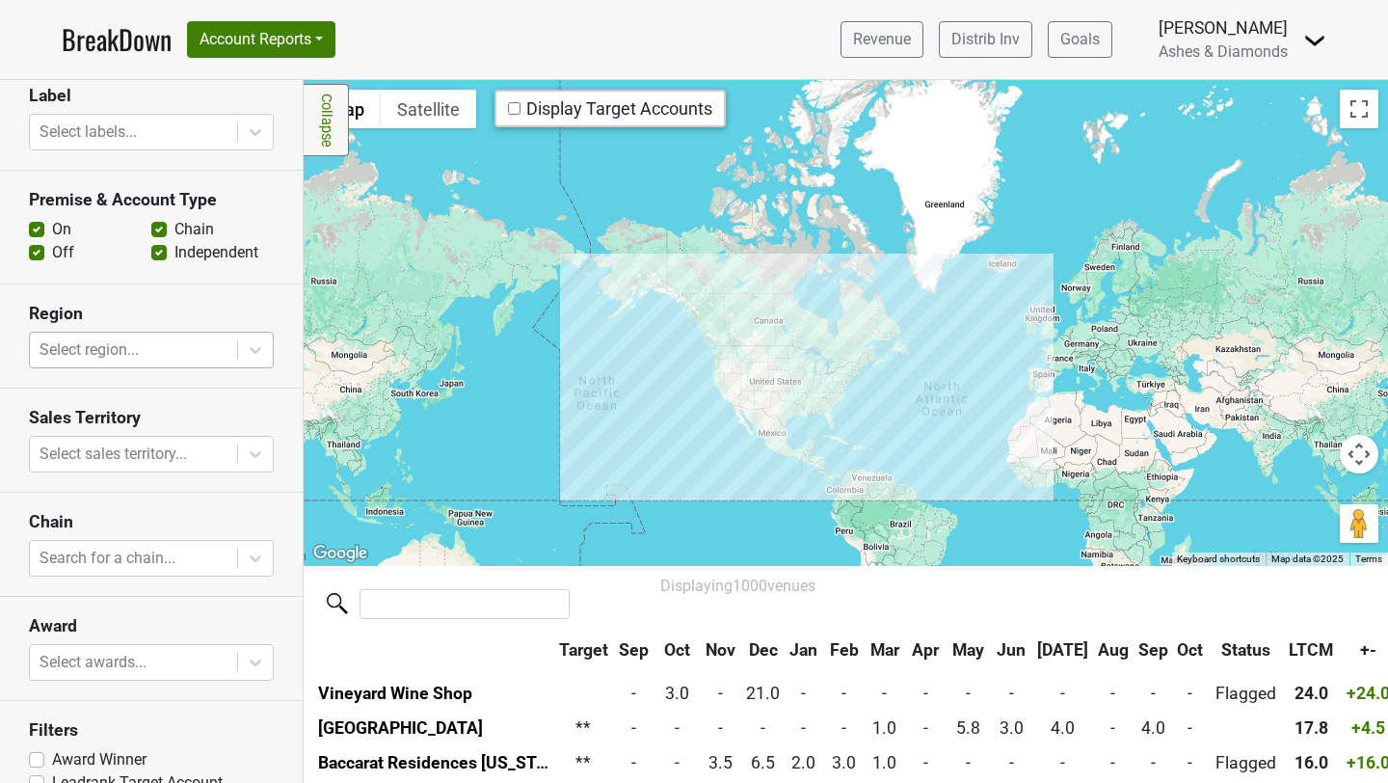
click at [162, 349] on div at bounding box center [134, 349] width 188 height 27
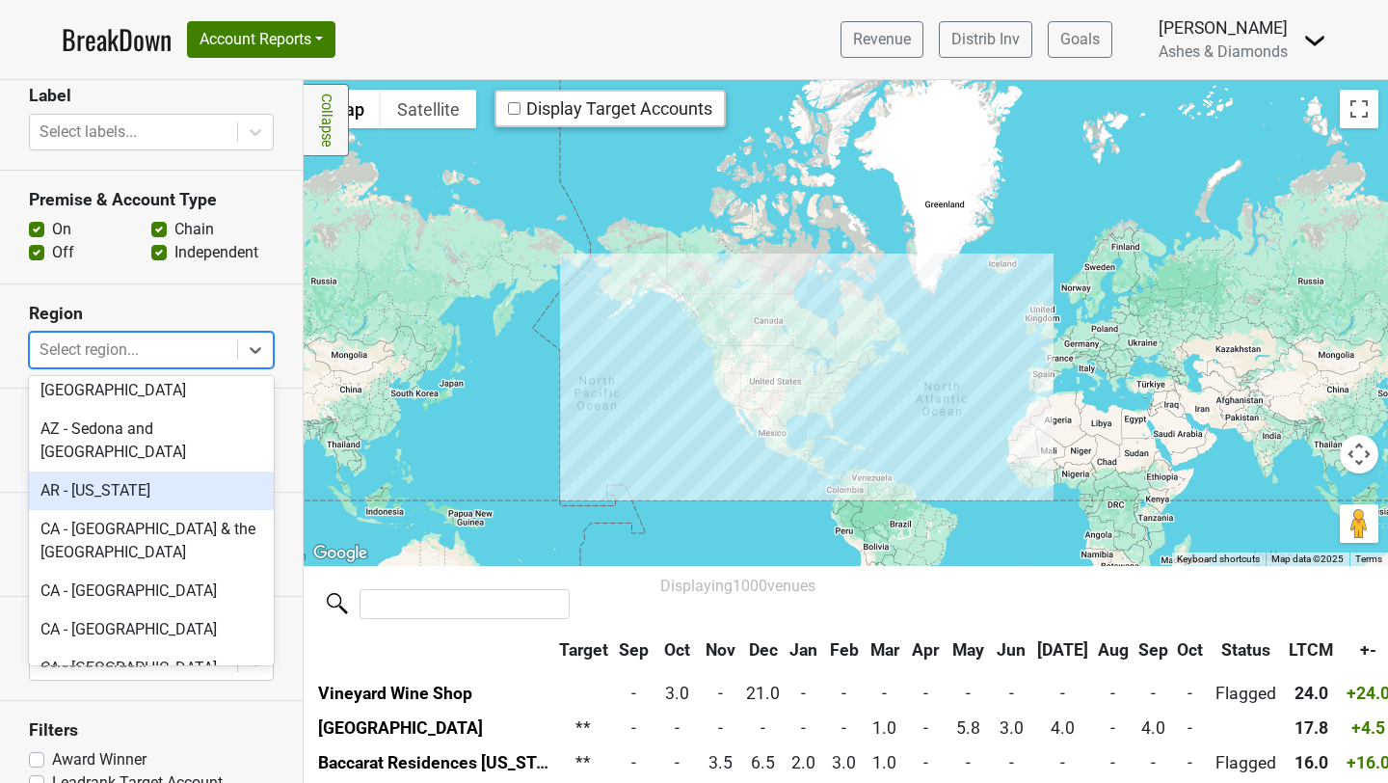
scroll to position [0, 0]
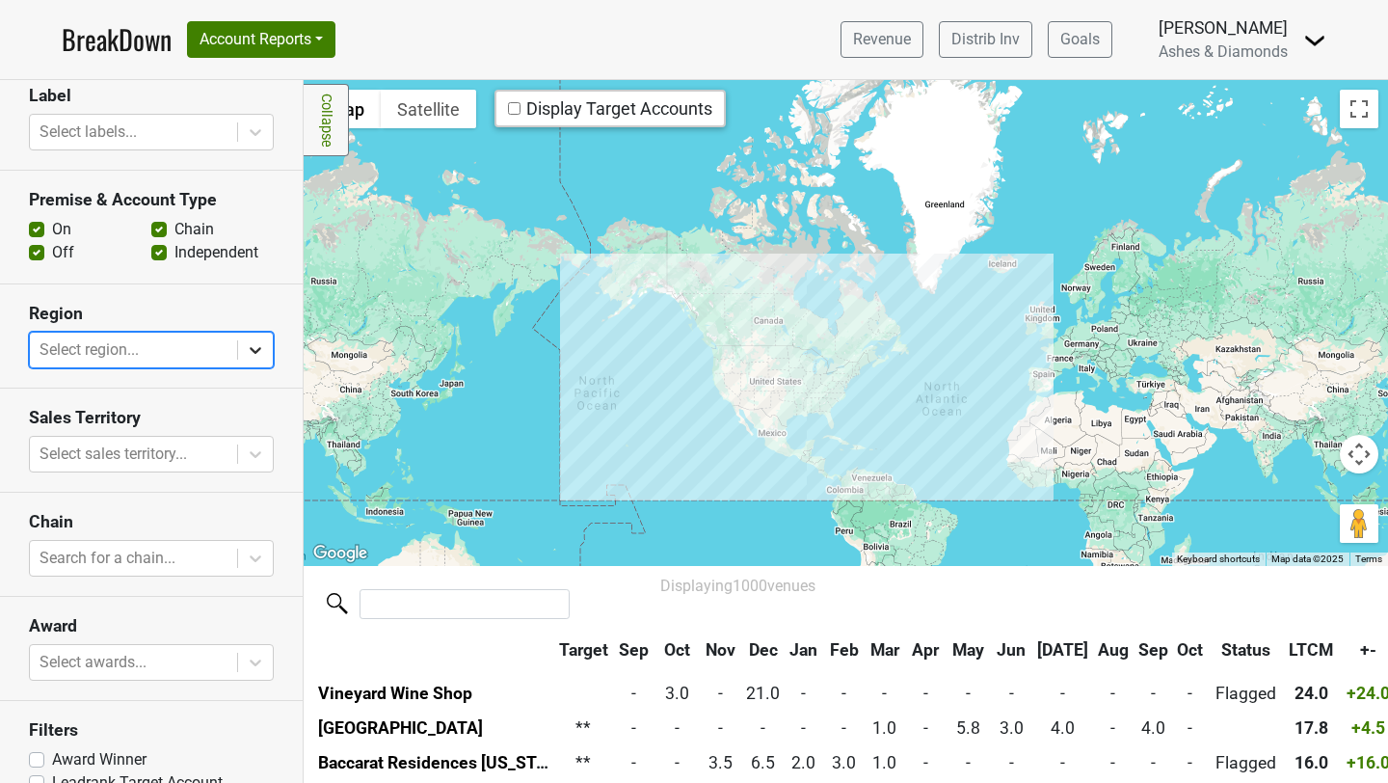
click at [260, 340] on icon at bounding box center [255, 349] width 19 height 19
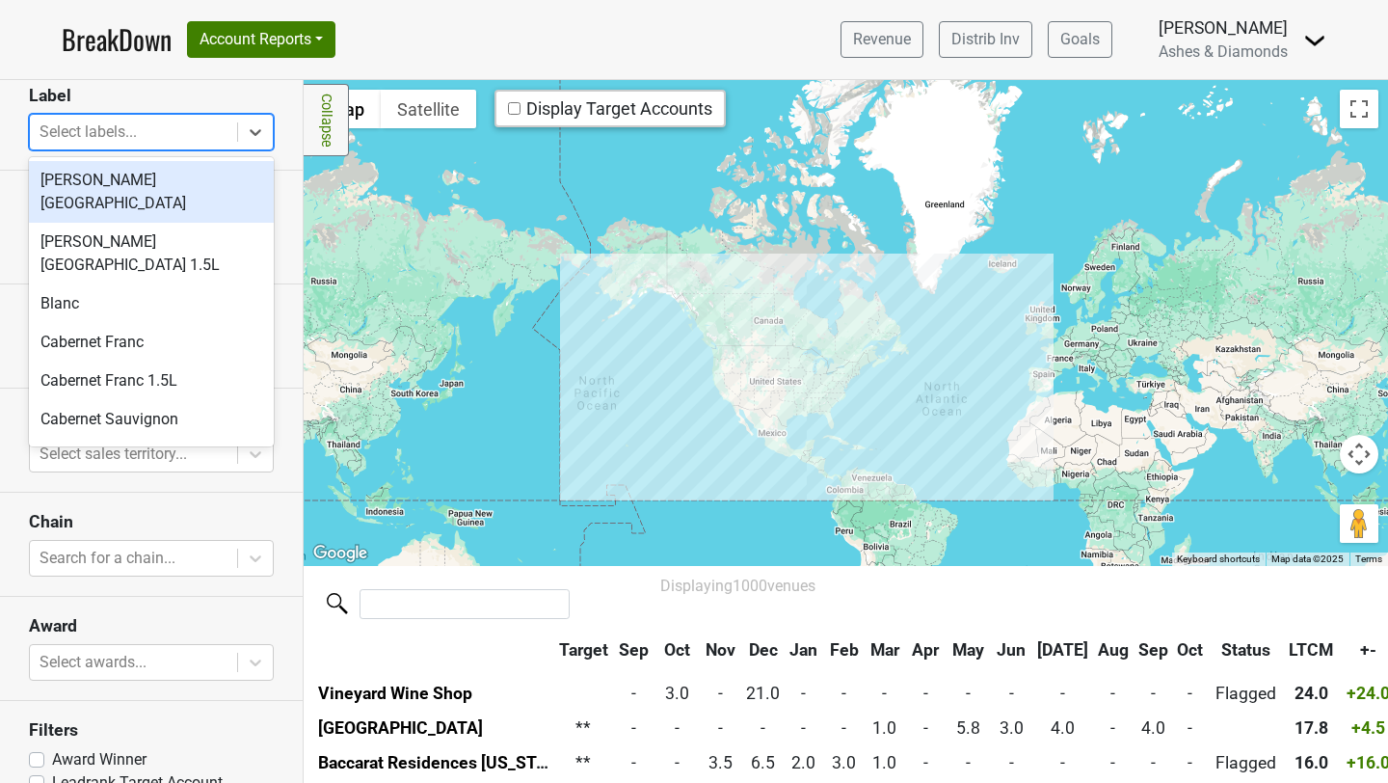
click at [142, 130] on div at bounding box center [134, 132] width 188 height 27
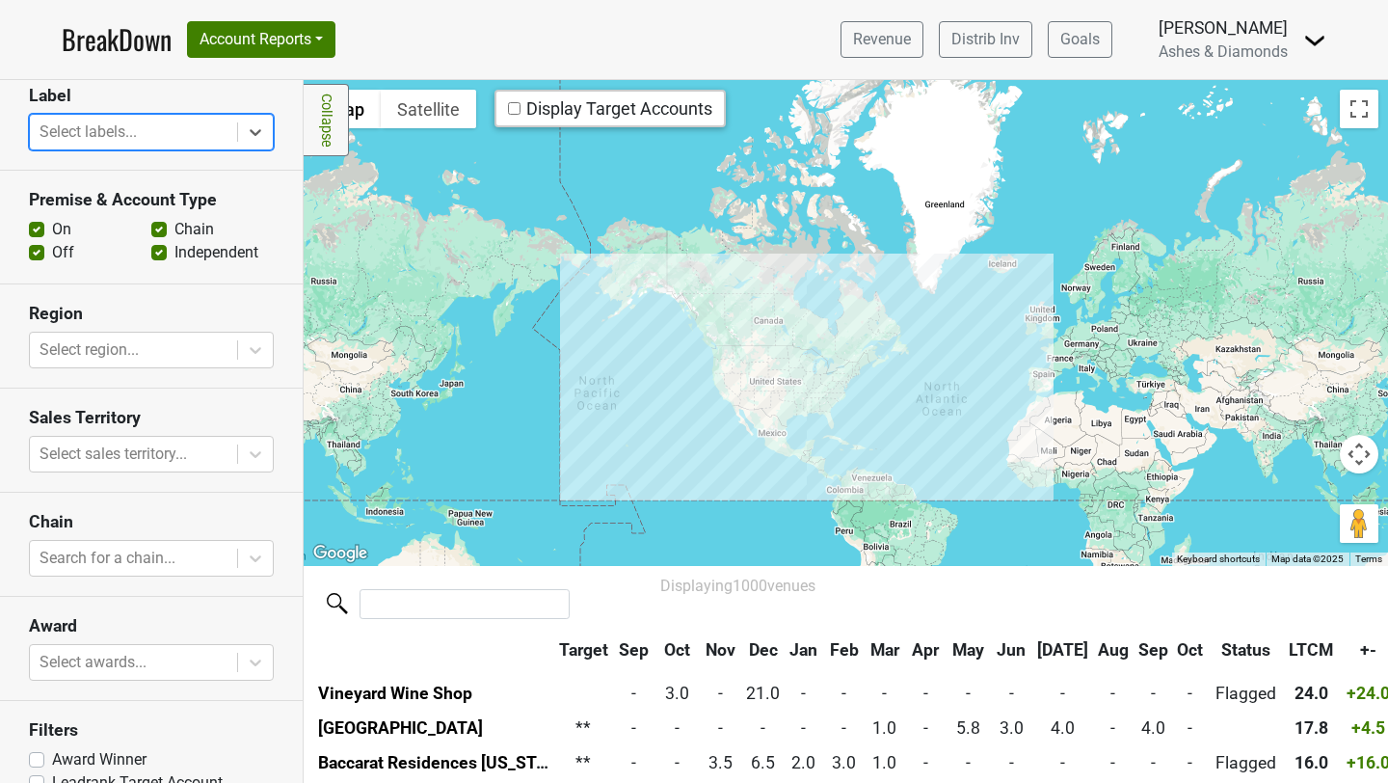
click at [142, 130] on div at bounding box center [134, 132] width 188 height 27
click at [289, 37] on button "Account Reports" at bounding box center [261, 39] width 148 height 37
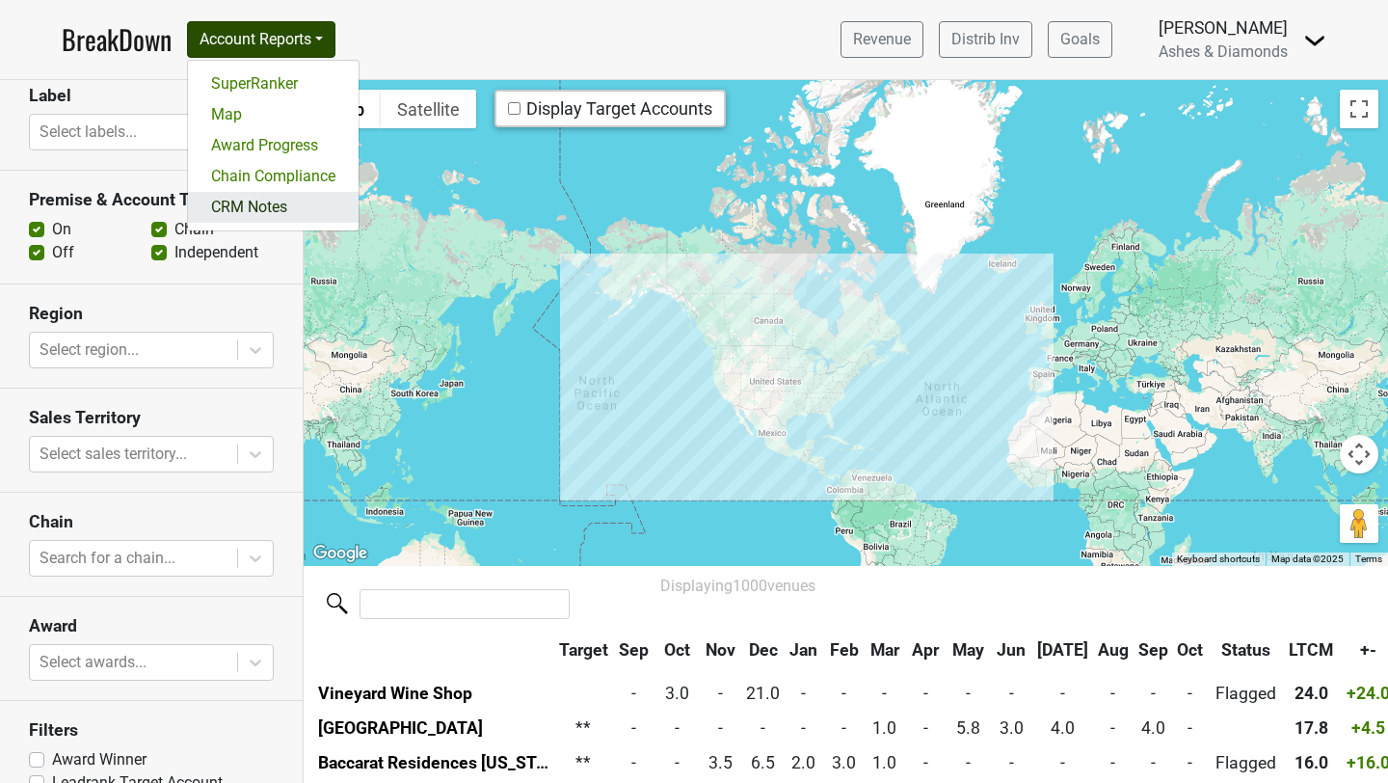
click at [270, 213] on link "CRM Notes" at bounding box center [273, 207] width 171 height 31
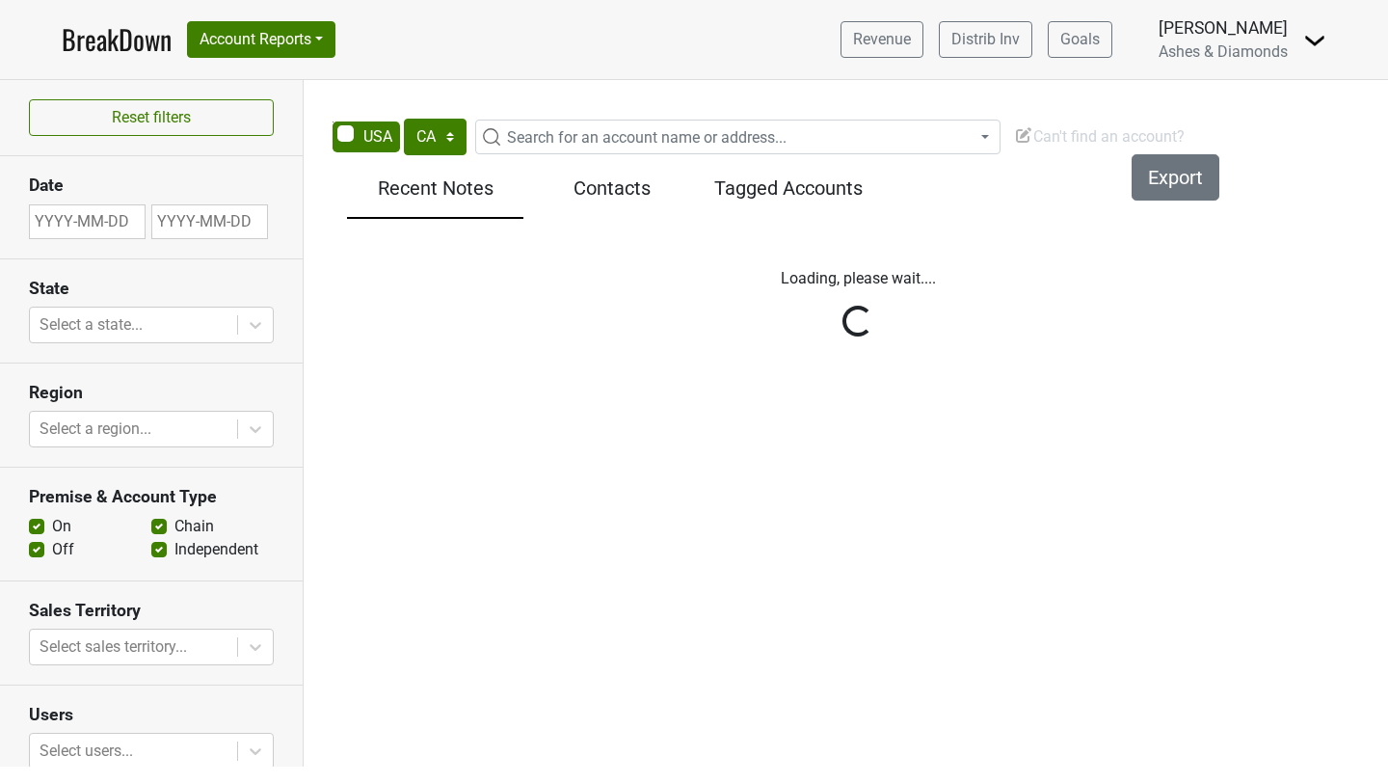
select select "CA"
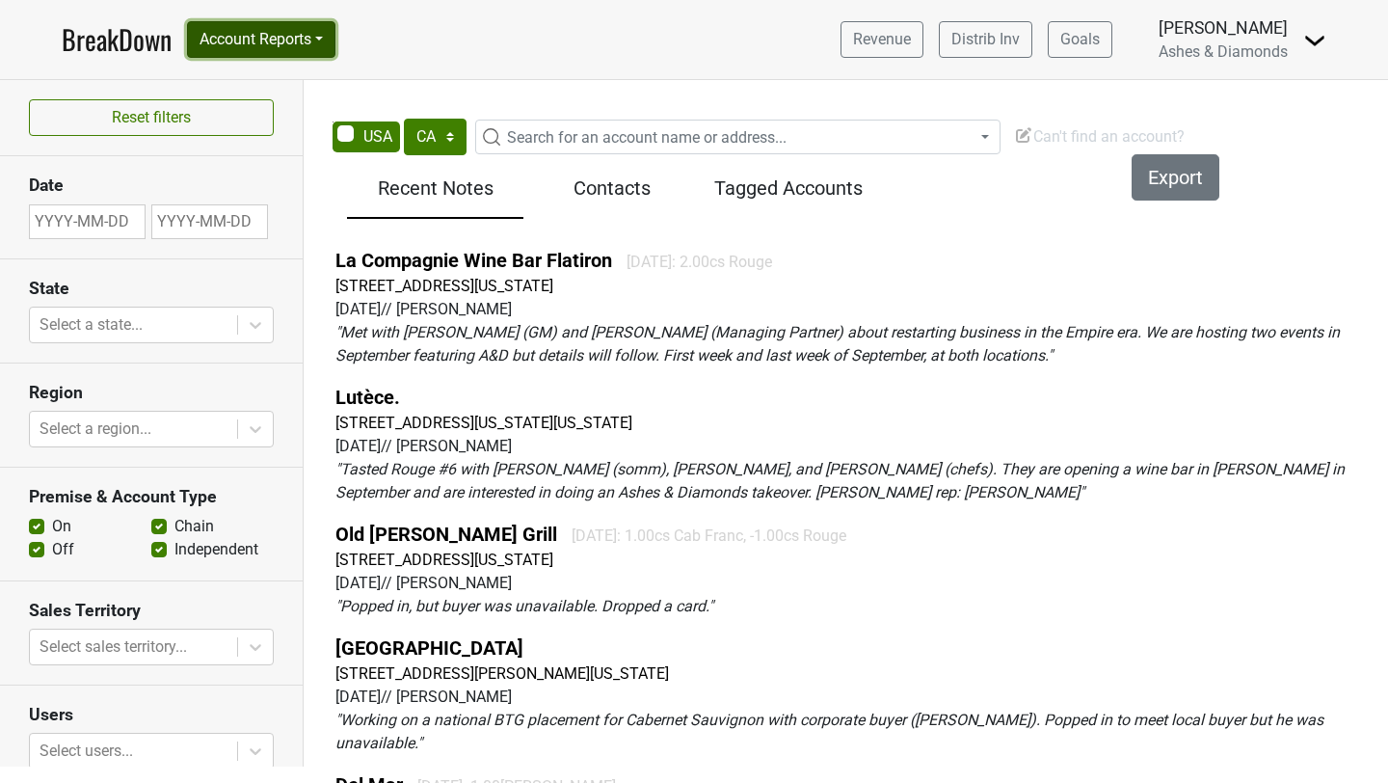
click at [279, 47] on button "Account Reports" at bounding box center [261, 39] width 148 height 37
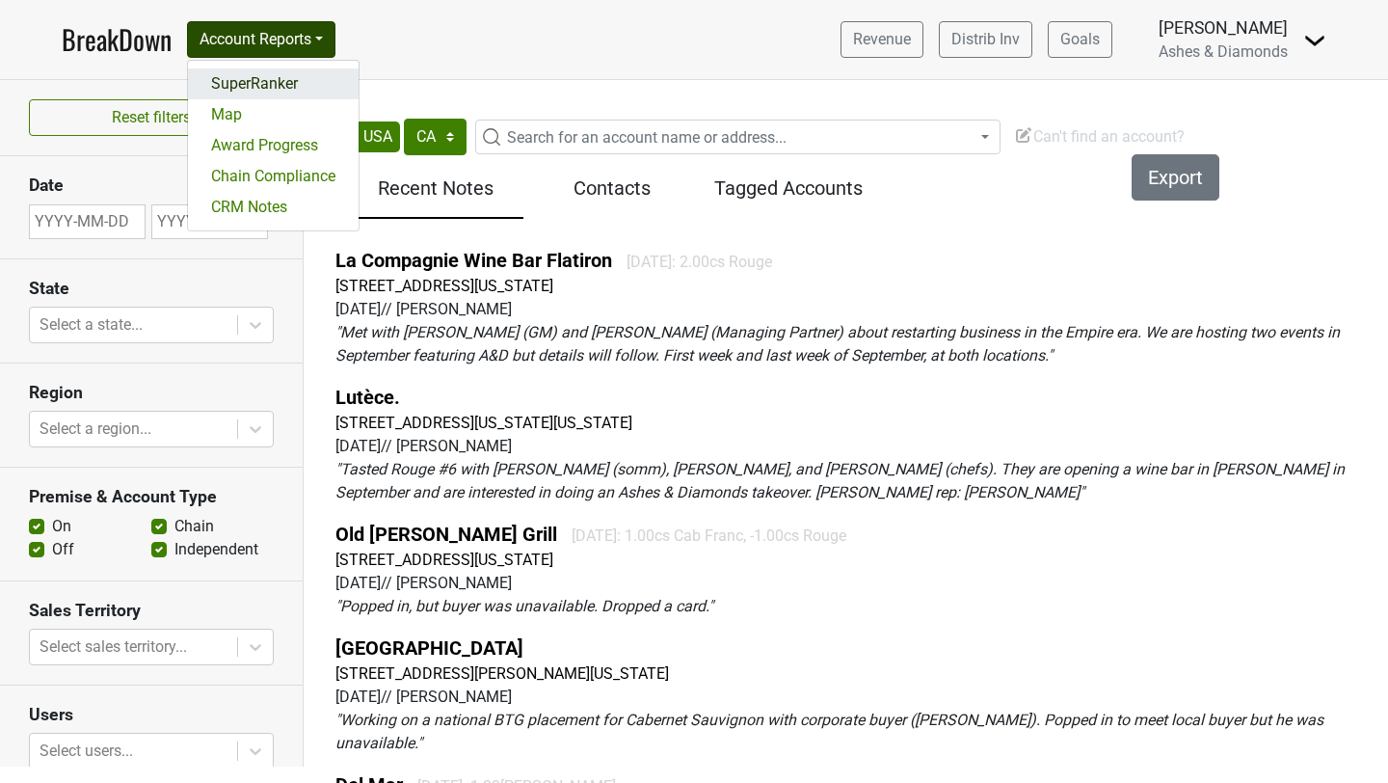
click at [263, 84] on link "SuperRanker" at bounding box center [273, 83] width 171 height 31
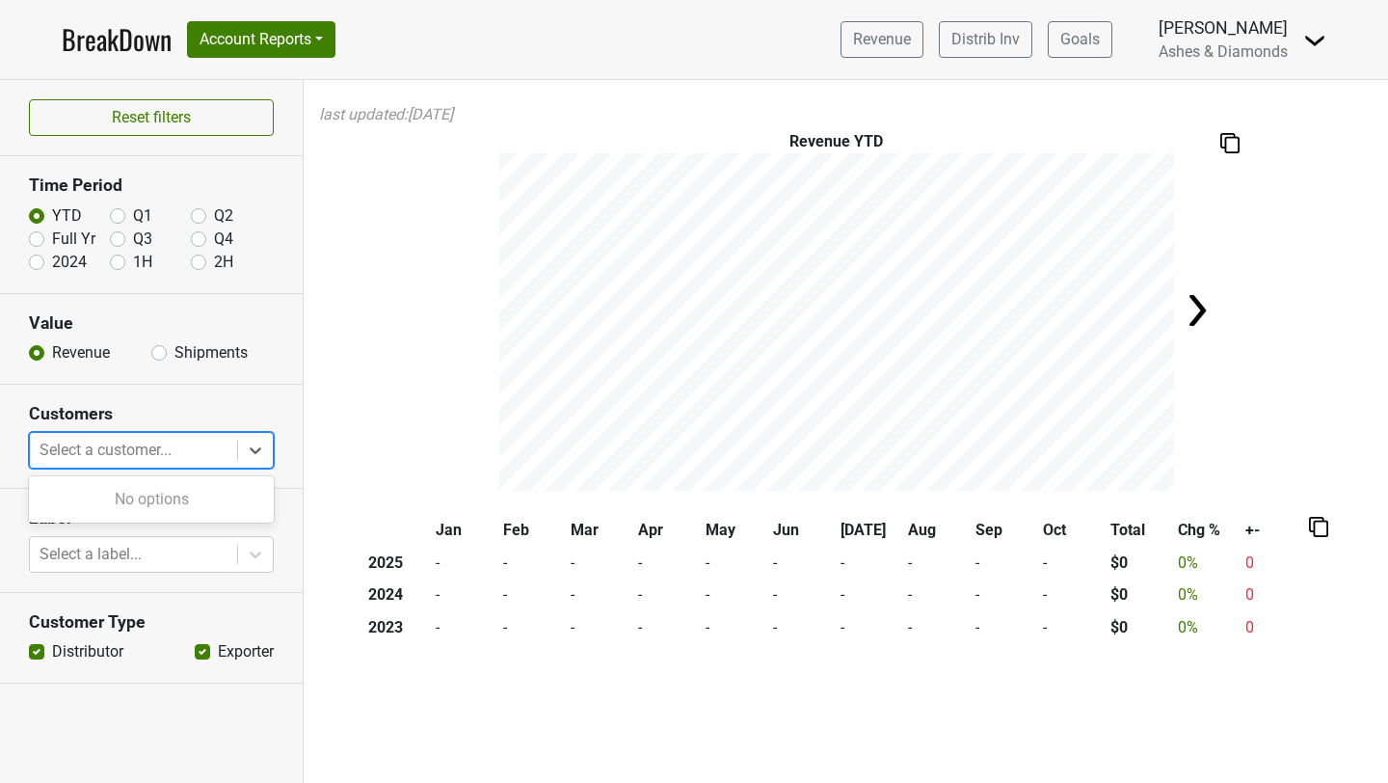
click at [167, 459] on div at bounding box center [134, 450] width 188 height 27
click at [181, 463] on div at bounding box center [134, 450] width 188 height 27
click at [52, 235] on label "Full Yr" at bounding box center [73, 238] width 43 height 23
click at [42, 235] on input "Full Yr" at bounding box center [36, 236] width 15 height 19
radio input "true"
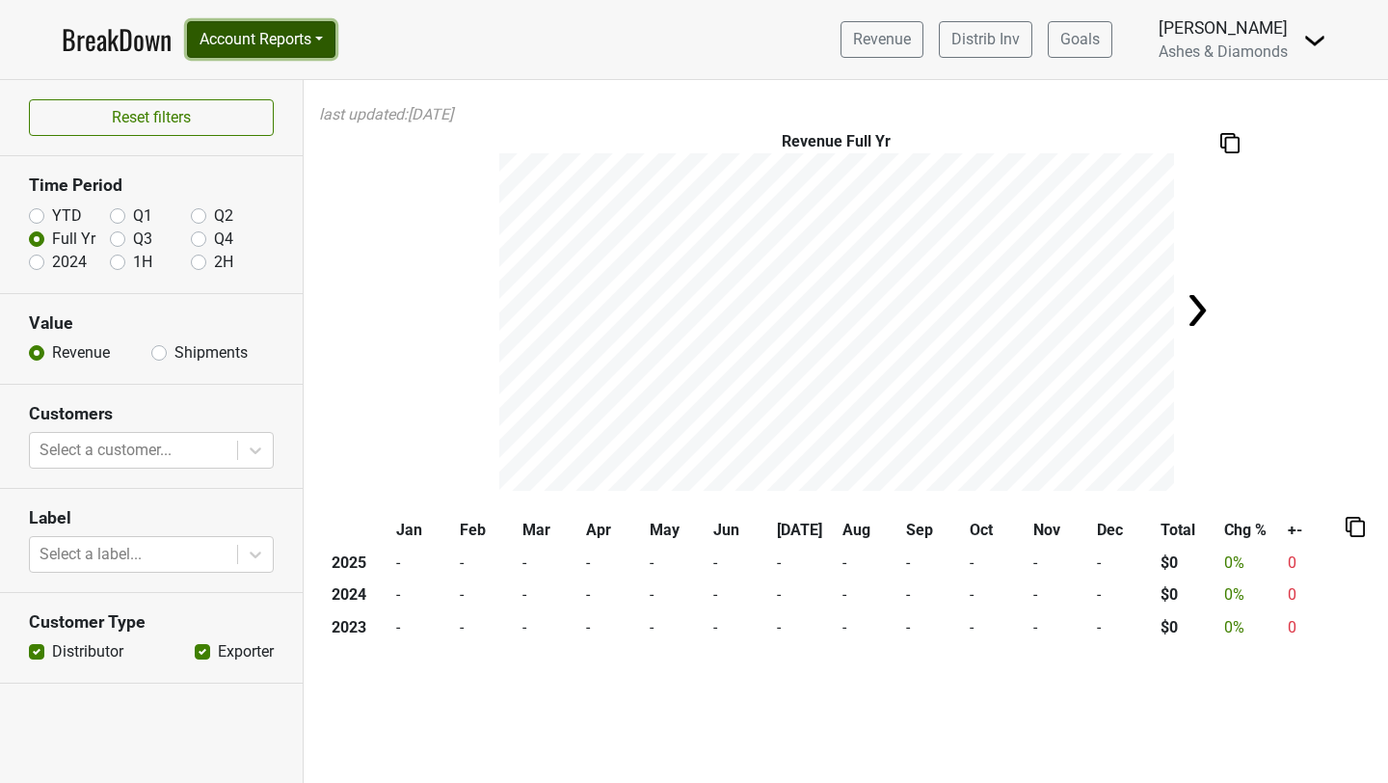
click at [298, 32] on button "Account Reports" at bounding box center [261, 39] width 148 height 37
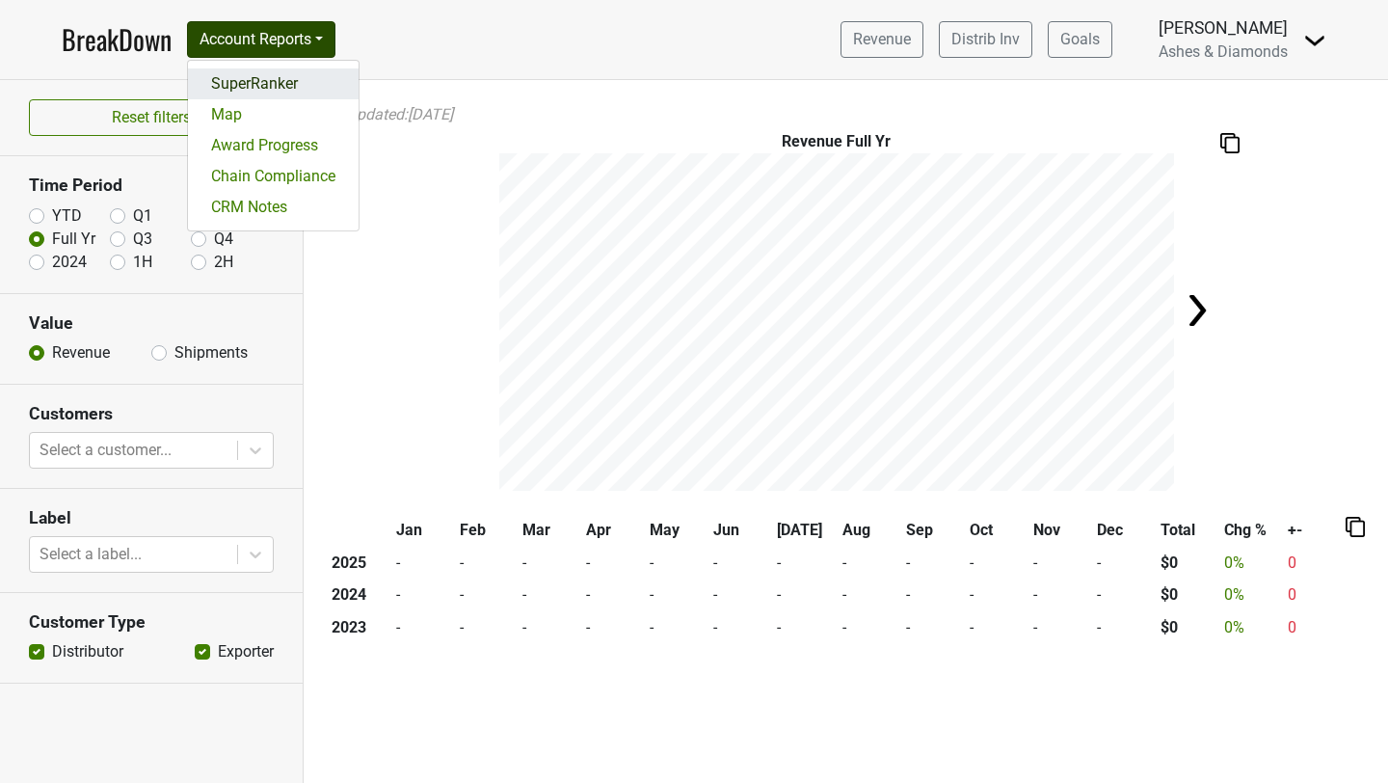
click at [273, 76] on link "SuperRanker" at bounding box center [273, 83] width 171 height 31
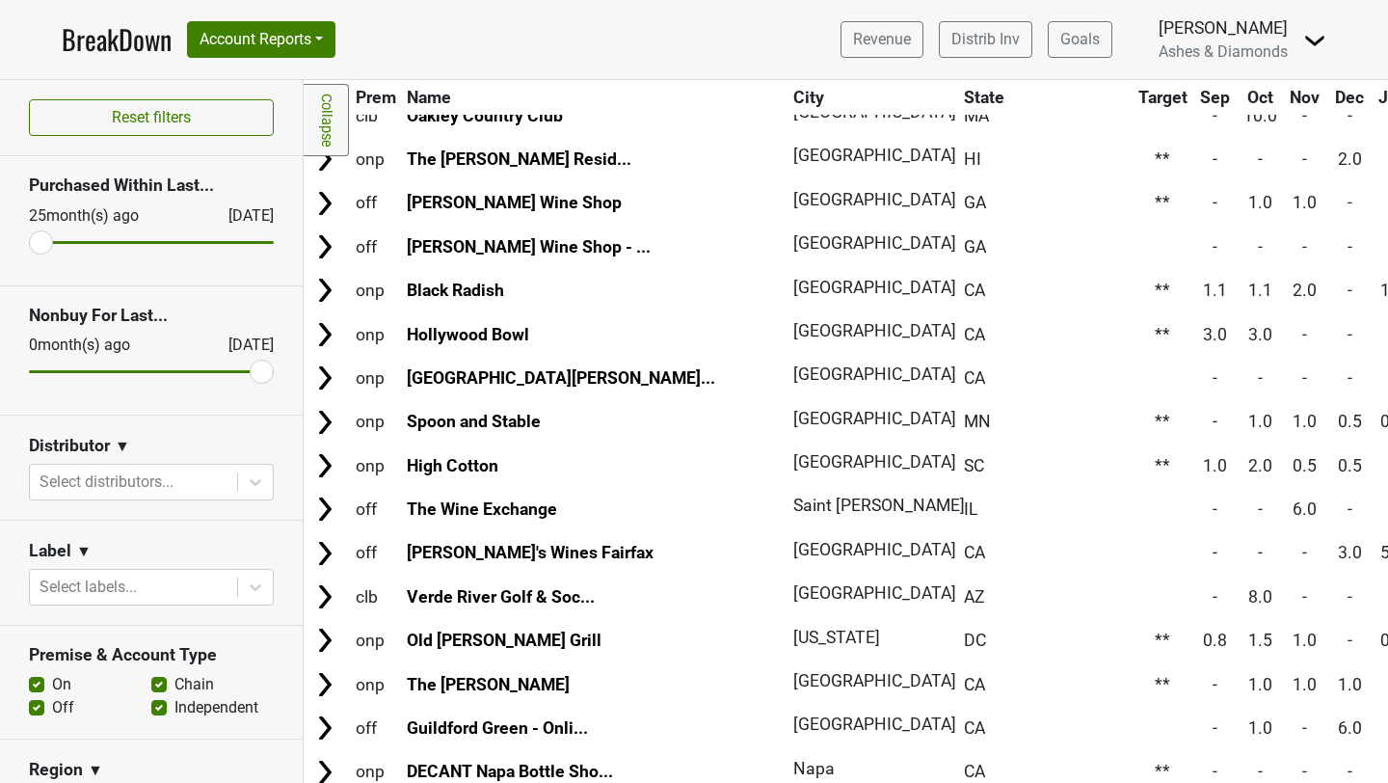
scroll to position [1171, 0]
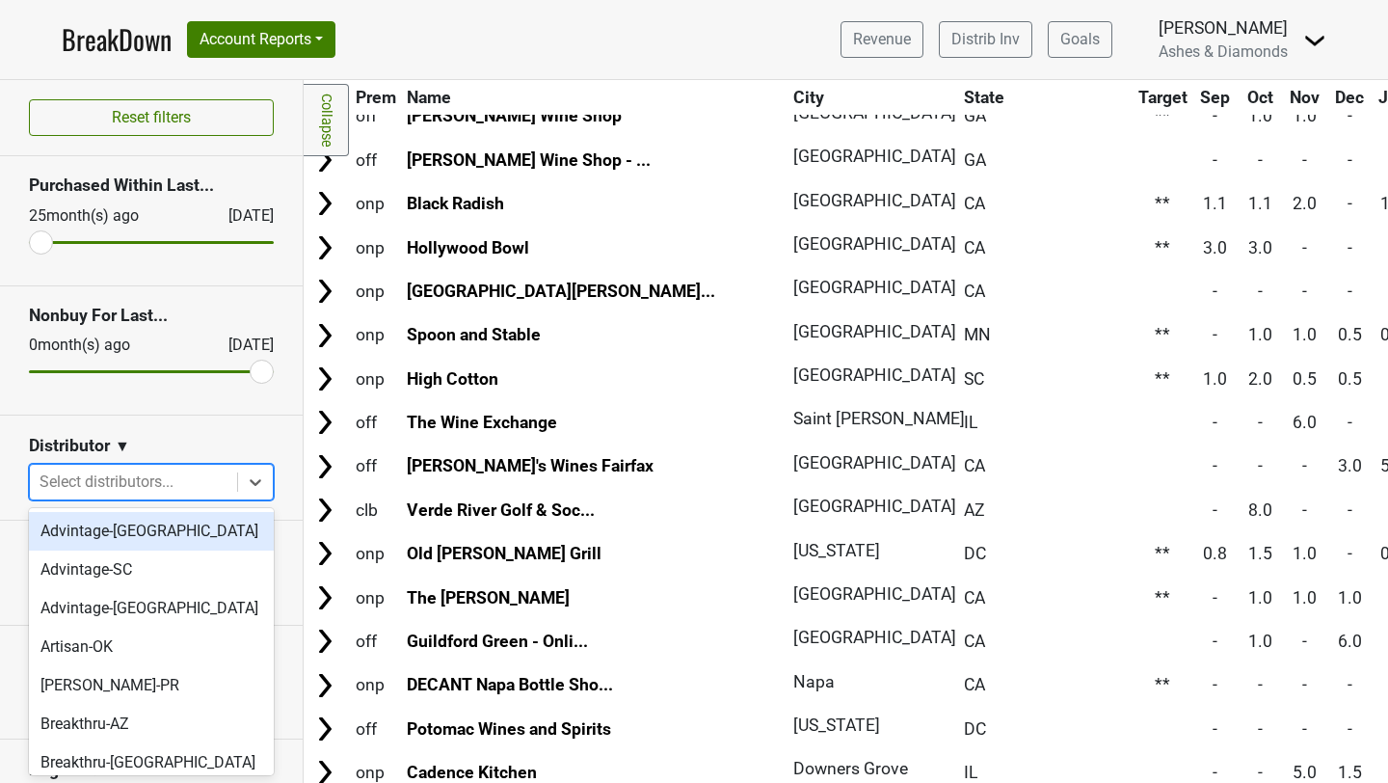
click at [87, 477] on div at bounding box center [134, 481] width 188 height 27
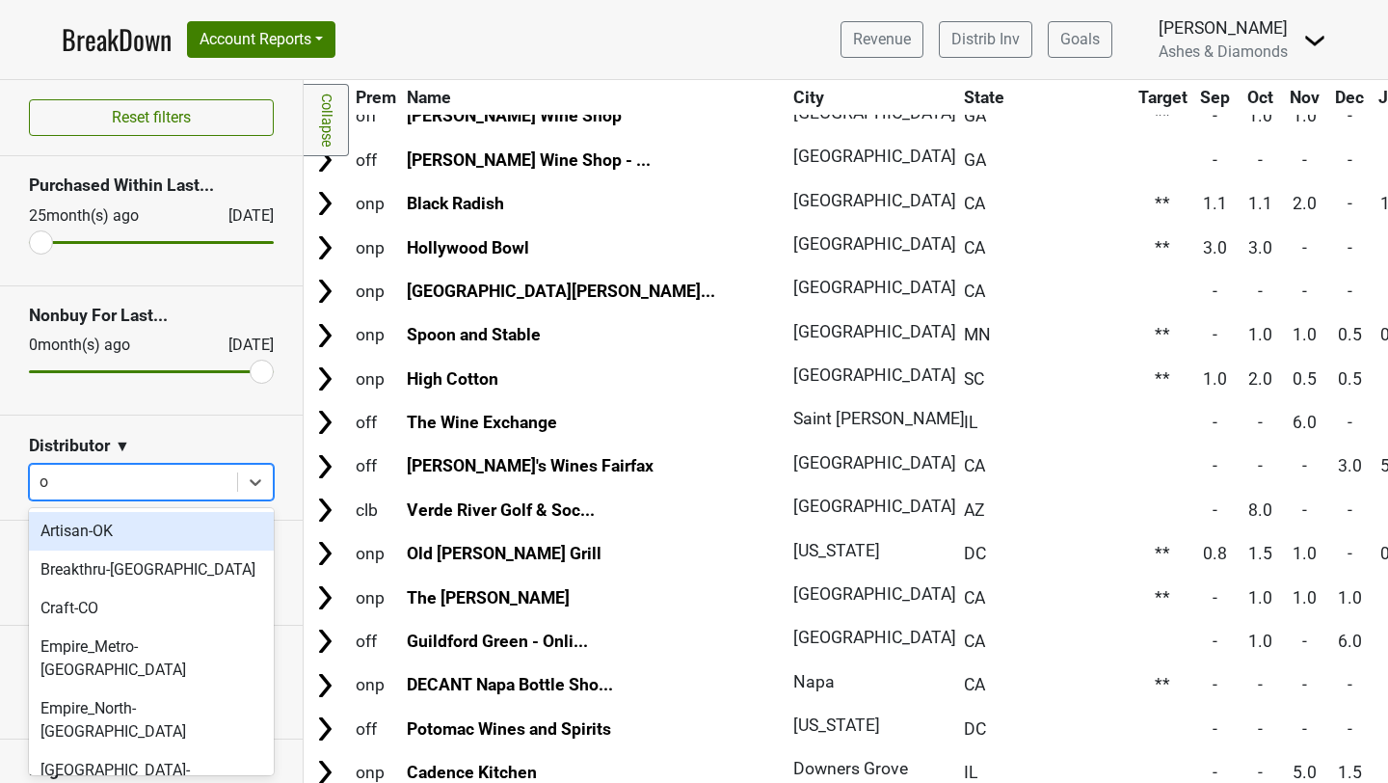
type input "ok"
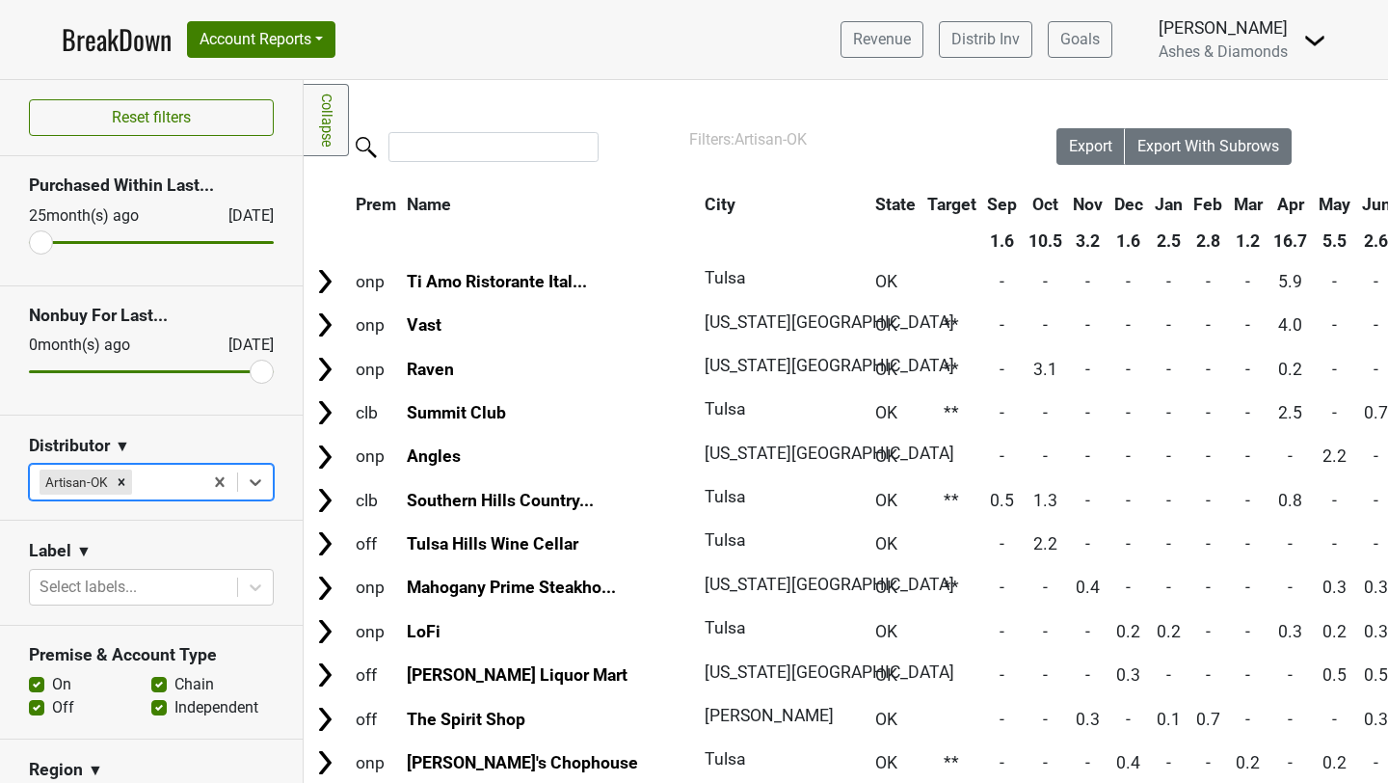
scroll to position [0, 0]
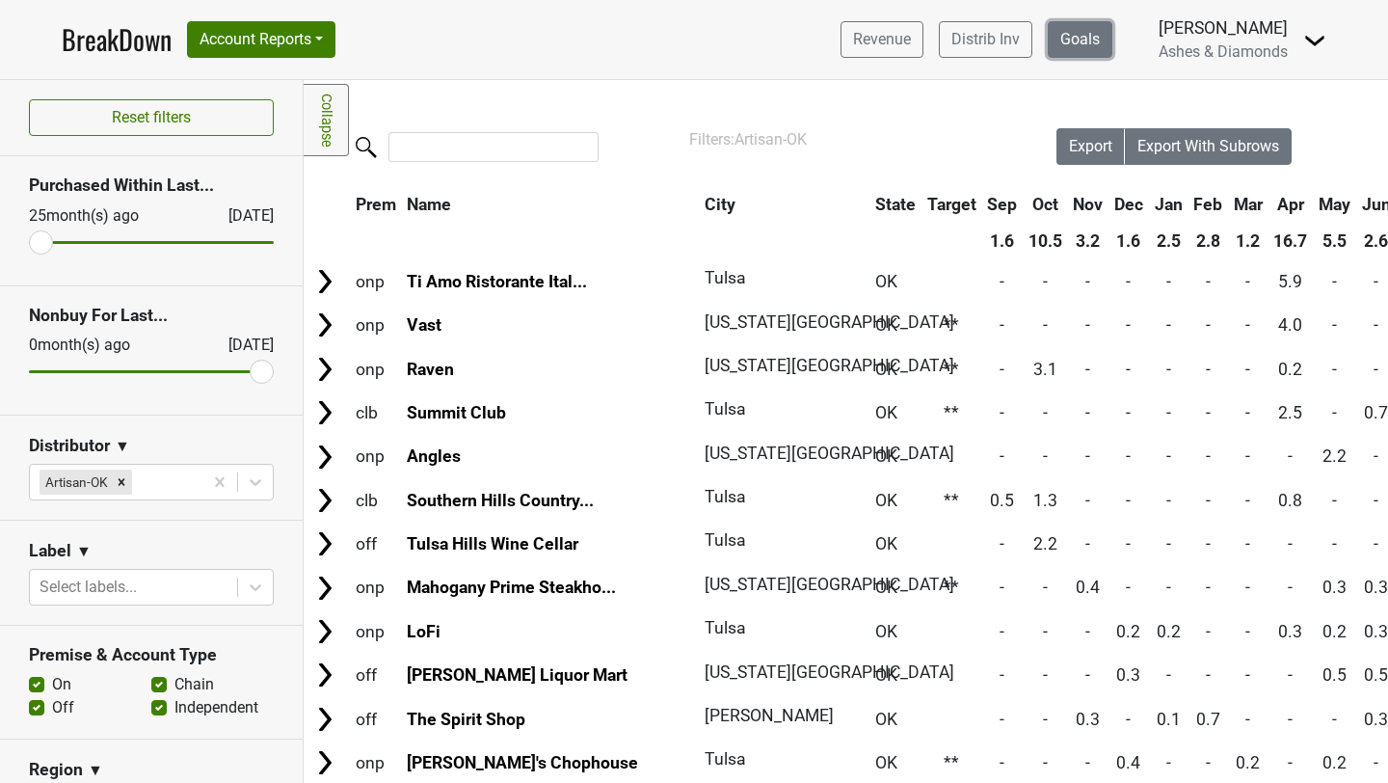
click link "Goals"
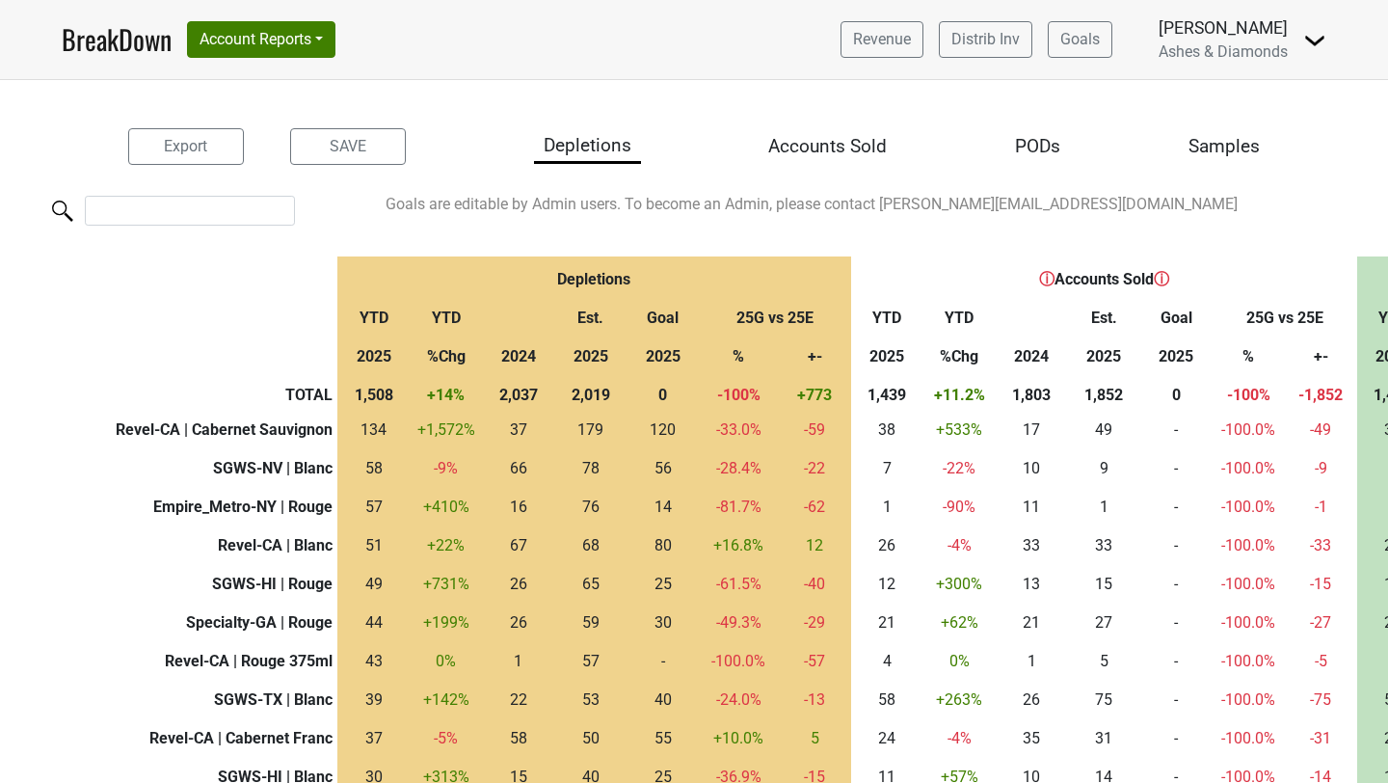
click at [1025, 145] on div "PODs" at bounding box center [1037, 147] width 45 height 28
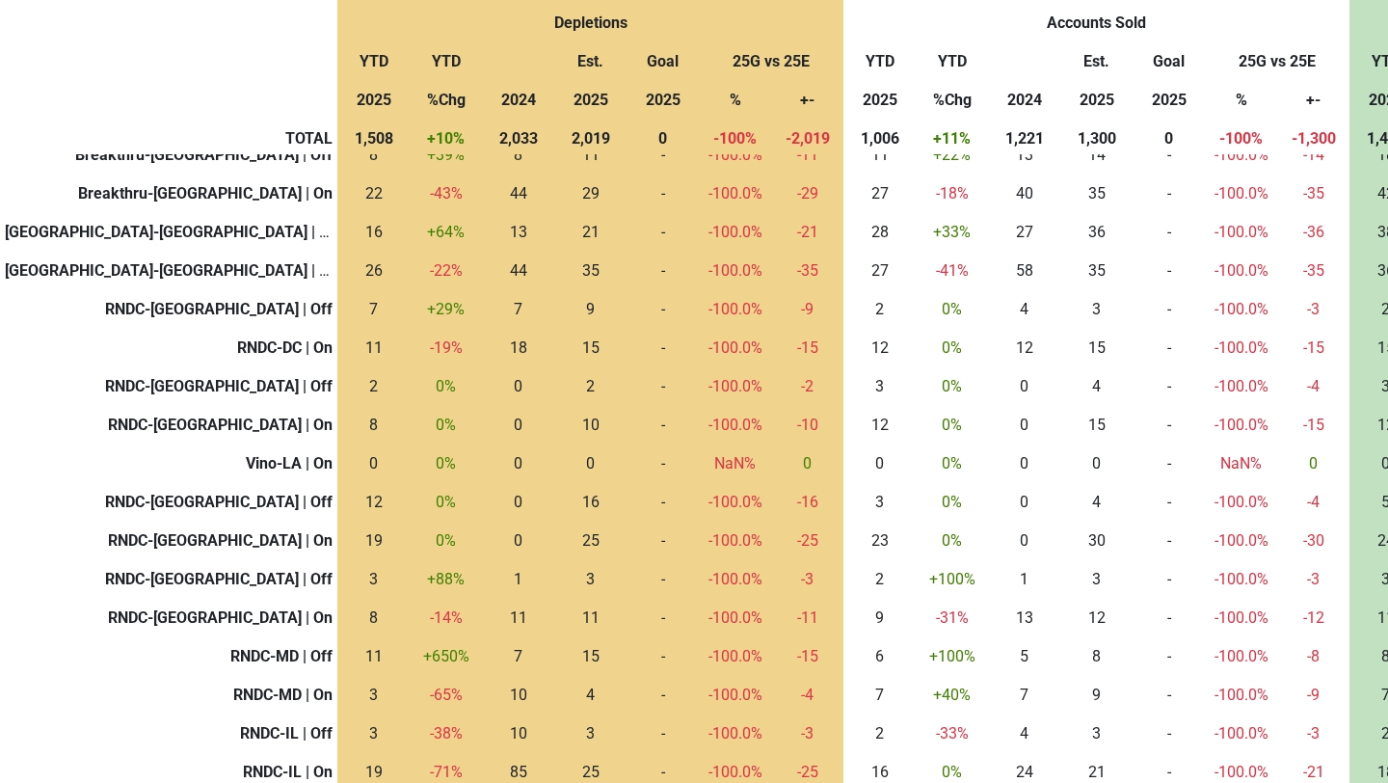
scroll to position [110, 0]
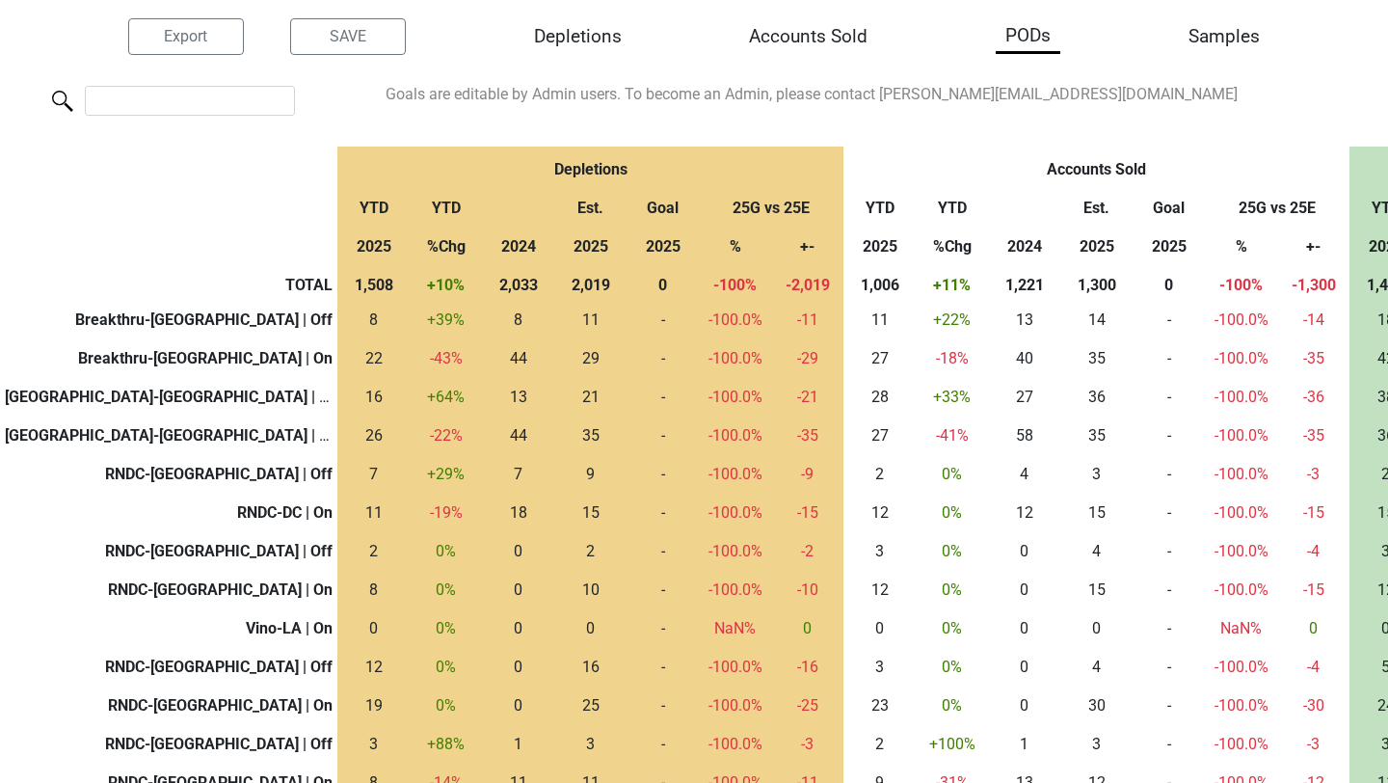
click at [810, 29] on div "Accounts Sold" at bounding box center [808, 37] width 119 height 28
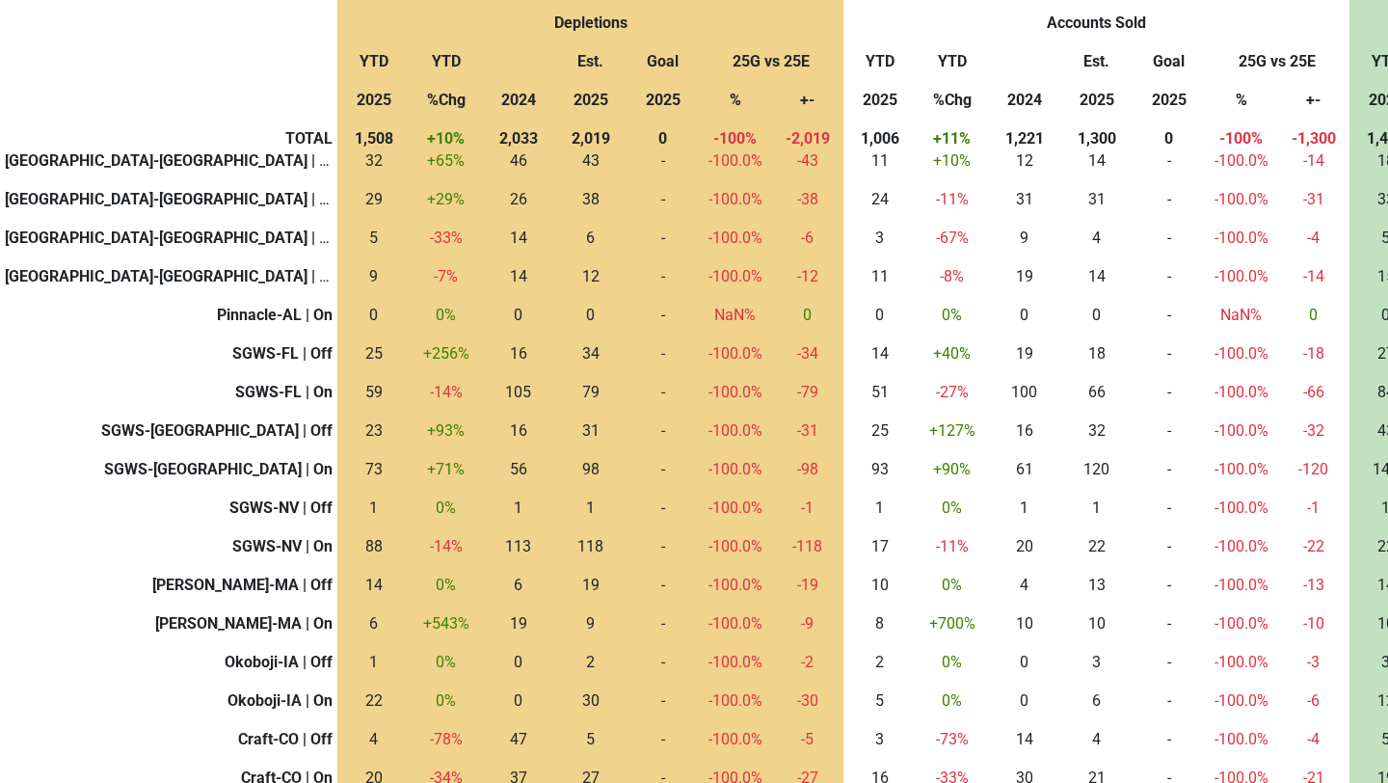
scroll to position [1038, 0]
